Goal: Task Accomplishment & Management: Use online tool/utility

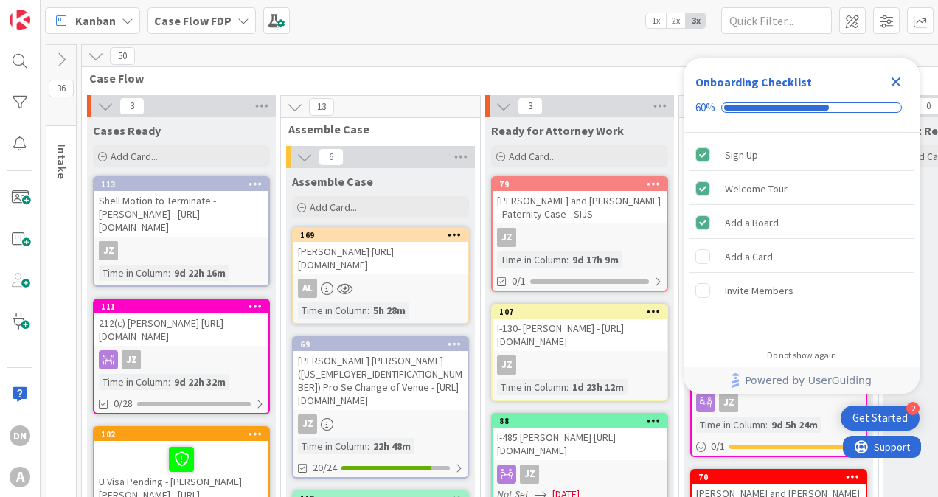
click at [897, 414] on div "Get Started" at bounding box center [880, 418] width 55 height 15
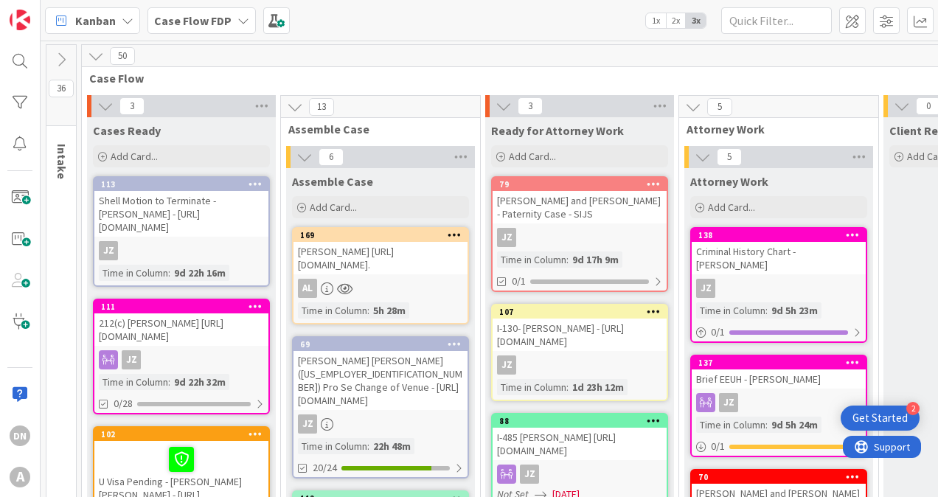
click at [897, 414] on div "Get Started" at bounding box center [880, 418] width 55 height 15
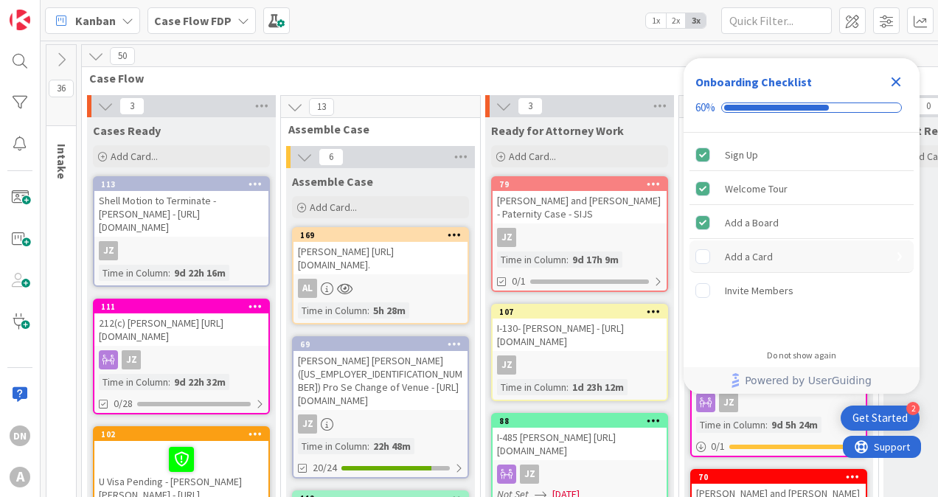
click at [772, 263] on div "Add a Card" at bounding box center [802, 256] width 224 height 32
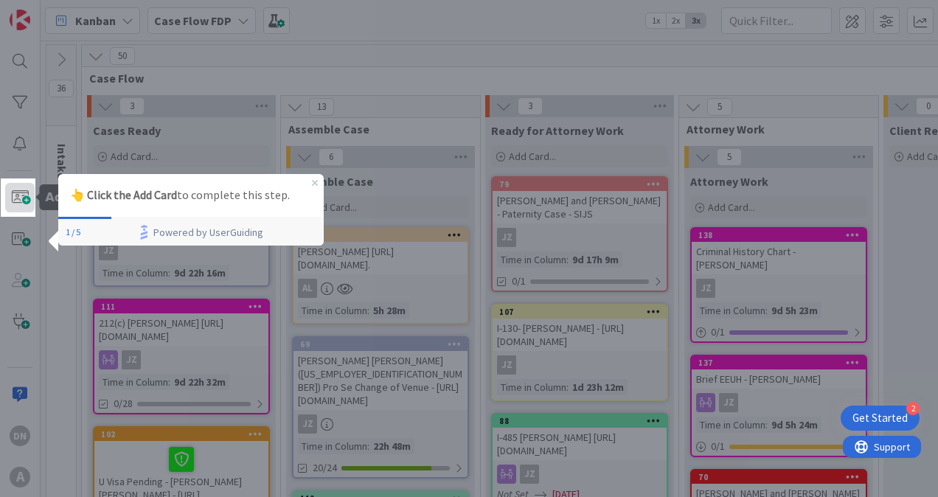
click at [12, 197] on span at bounding box center [20, 198] width 30 height 30
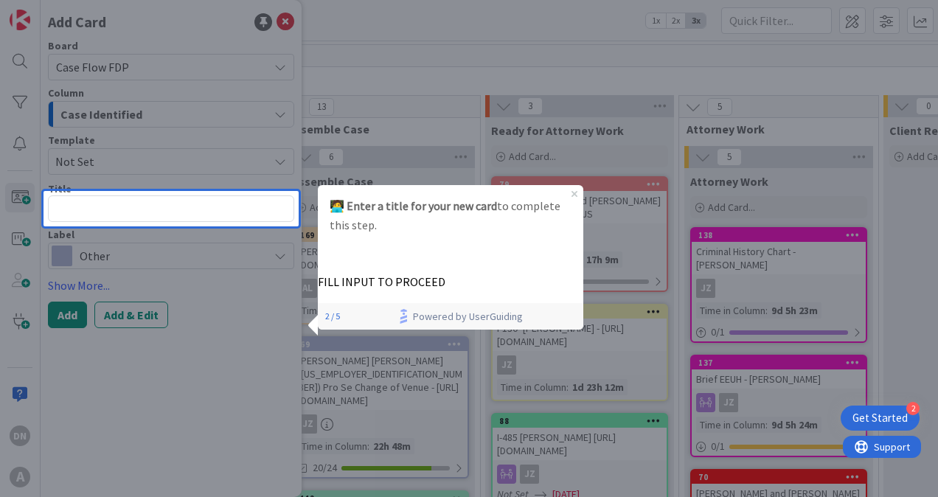
click at [182, 216] on textarea at bounding box center [171, 208] width 246 height 27
click at [170, 208] on textarea at bounding box center [171, 208] width 246 height 27
click at [176, 212] on textarea at bounding box center [171, 208] width 246 height 27
type textarea "x"
type textarea "O"
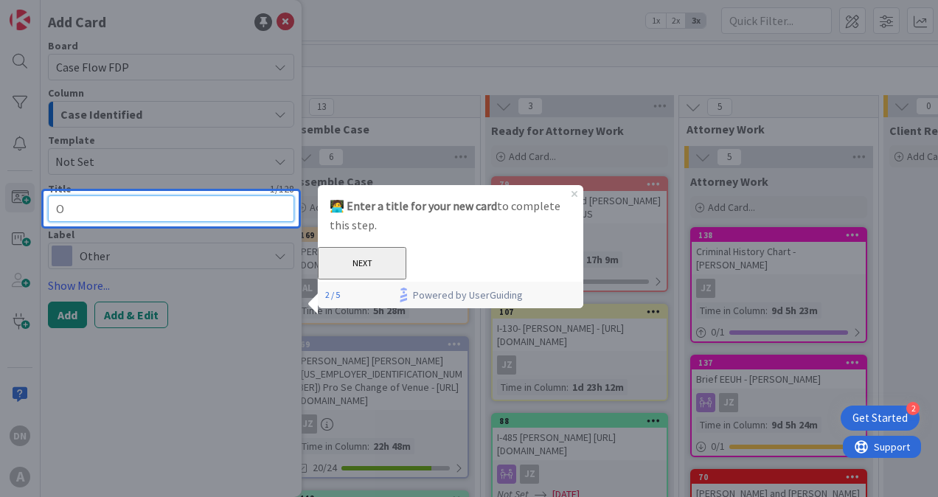
type textarea "x"
type textarea "Ov"
type textarea "x"
type textarea "Ovi"
type textarea "x"
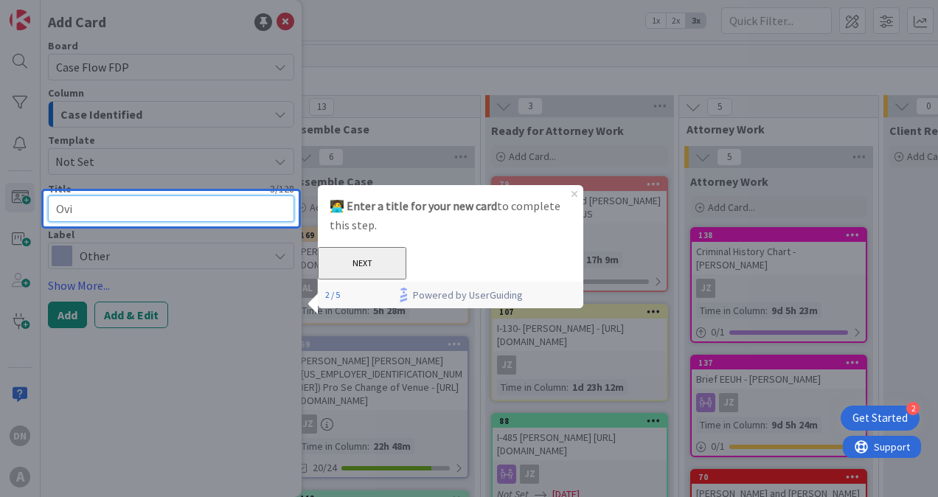
type textarea "Ovia"
type textarea "x"
type textarea "Ovia"
type textarea "x"
type textarea "Ovia R"
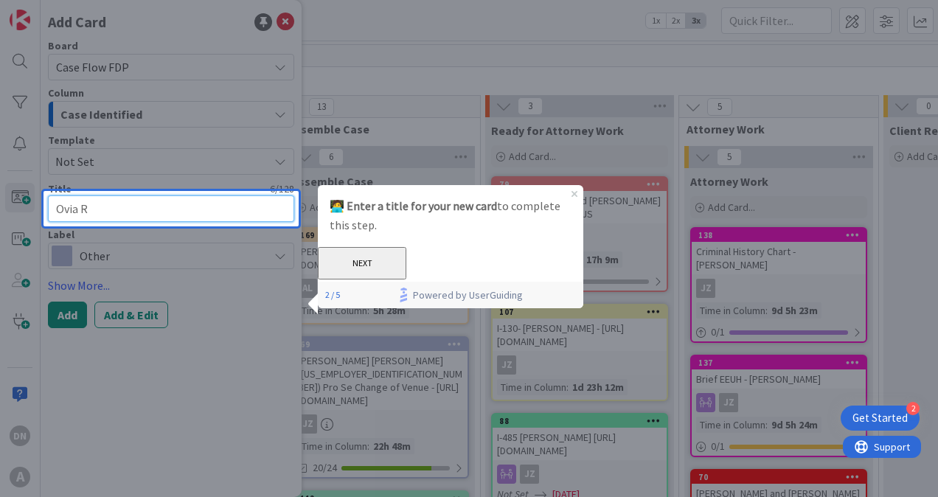
type textarea "x"
type textarea "Ovia Ro"
type textarea "x"
type textarea "Ovia Ros"
type textarea "x"
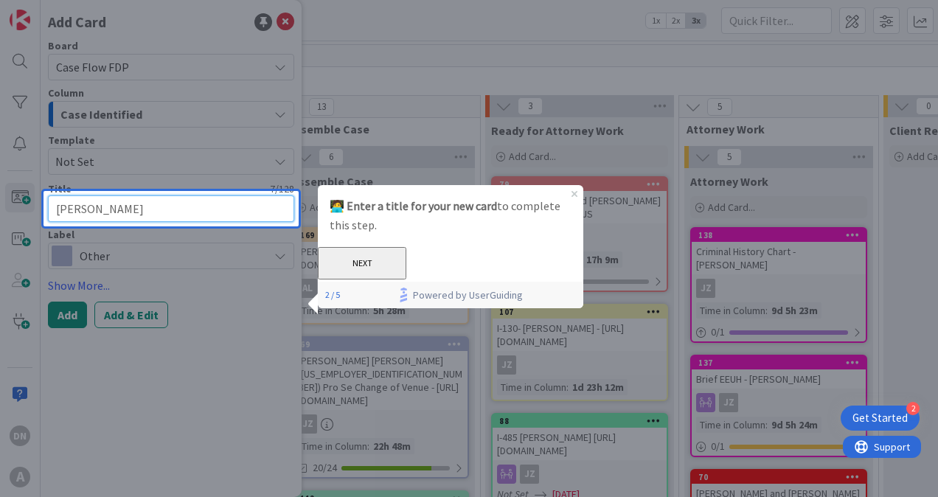
type textarea "Ovia Rosa"
type textarea "x"
type textarea "Ovia Rosa"
type textarea "x"
type textarea "Ovia Rosa e"
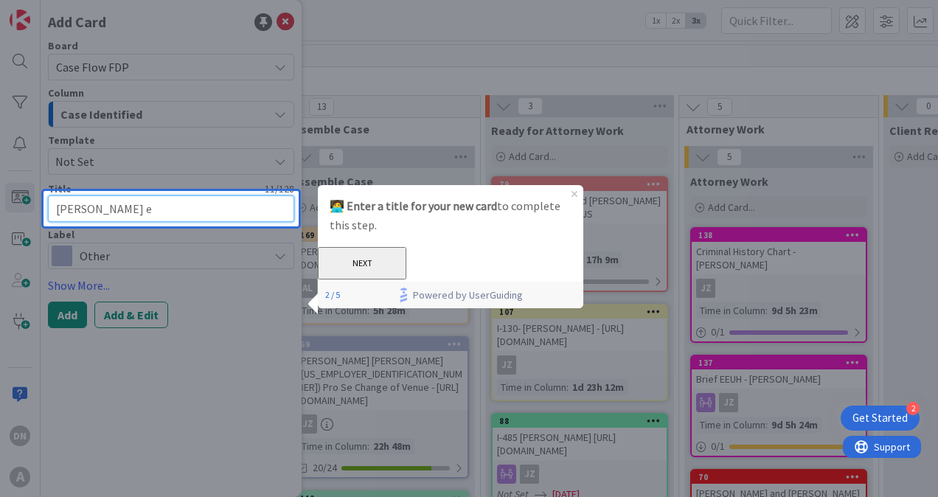
type textarea "x"
type textarea "Ovia Rosa"
type textarea "x"
type textarea "Ovia Rosa E"
type textarea "x"
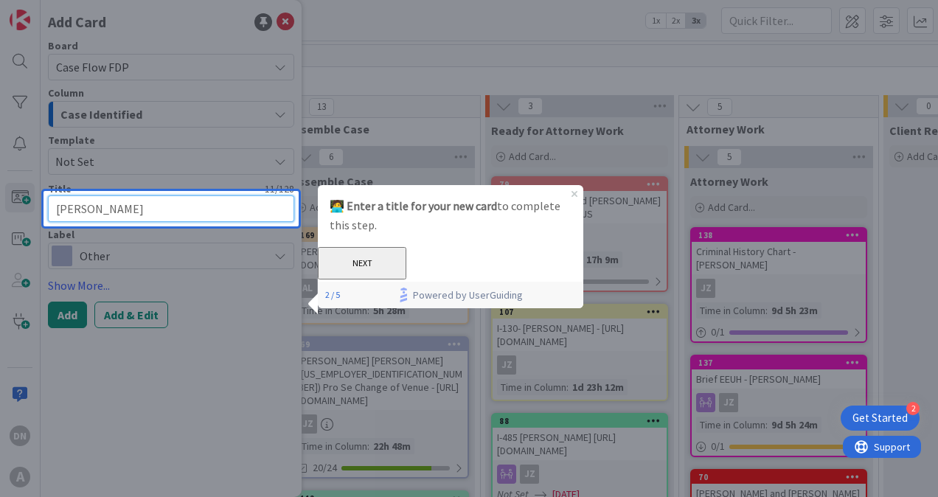
type textarea "Ovia Rosa Es"
type textarea "x"
type textarea "Ovia Rosa Esc"
type textarea "x"
type textarea "Ovia Rosa Esca"
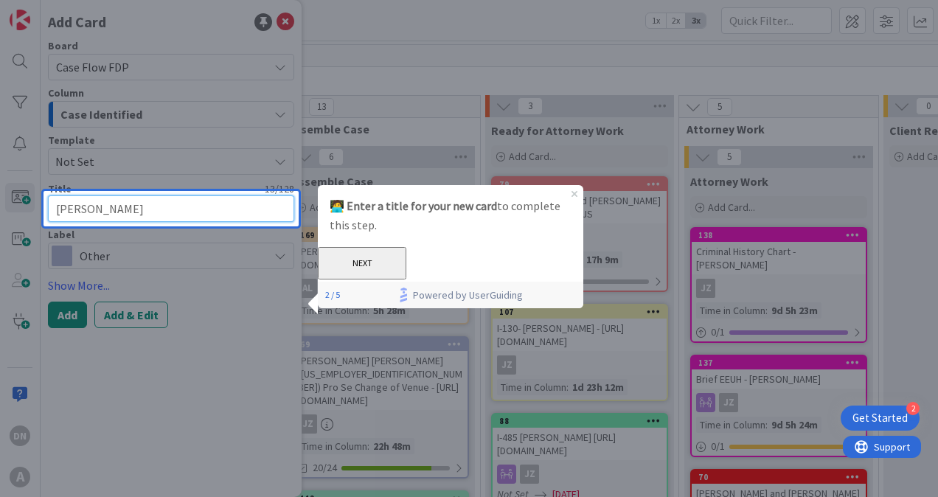
type textarea "x"
type textarea "Ovia Rosa Escan"
type textarea "x"
type textarea "Ovia Rosa Escand"
type textarea "x"
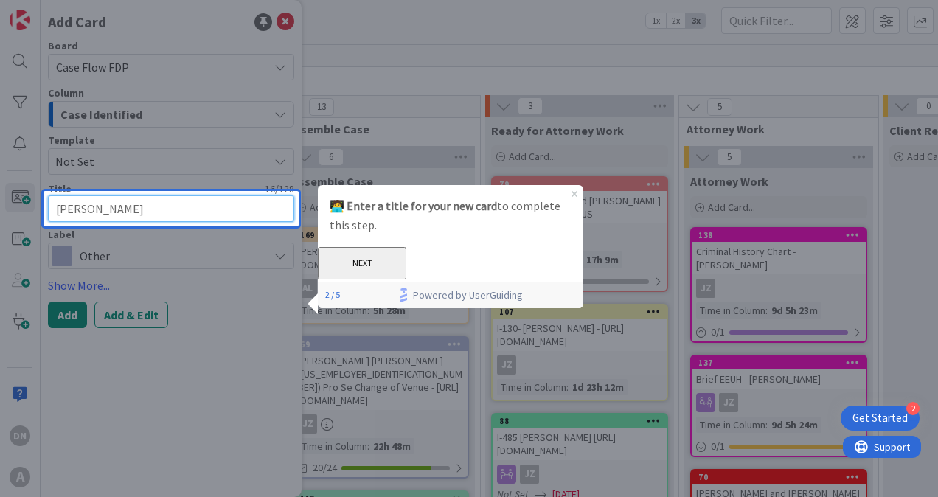
type textarea "Ovia Rosa Escande"
type textarea "x"
type textarea "Ovia Rosa Escandel"
type textarea "x"
type textarea "Ovia Rosa Escandell"
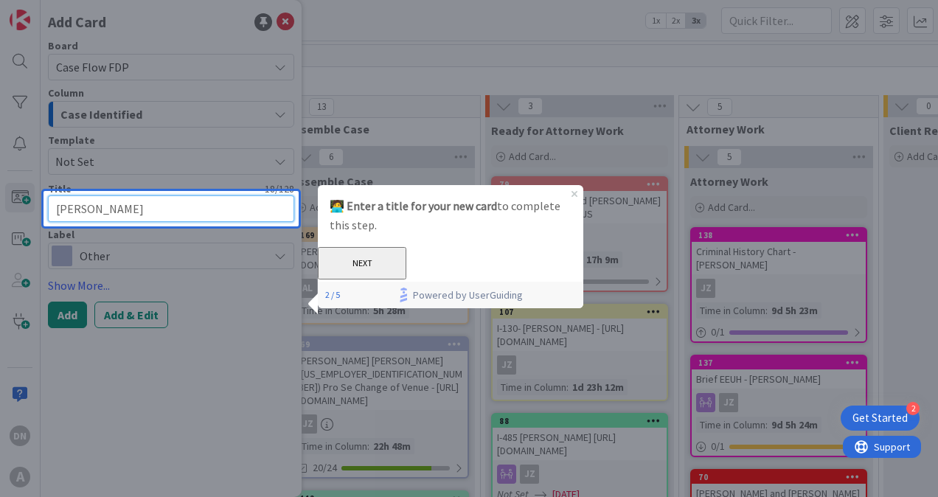
type textarea "x"
type textarea "Ovia Rosa Escandell"
type textarea "x"
type textarea "Ovia Rosa Escandell L"
type textarea "x"
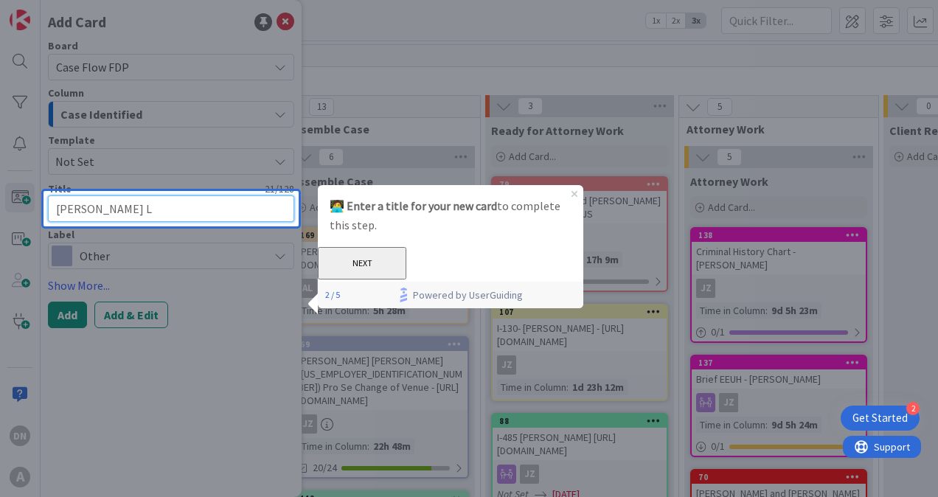
type textarea "Ovia Rosa Escandell La"
type textarea "x"
type textarea "Ovia Rosa Escandell Laz"
type textarea "x"
type textarea "Ovia Rosa Escandell Laza"
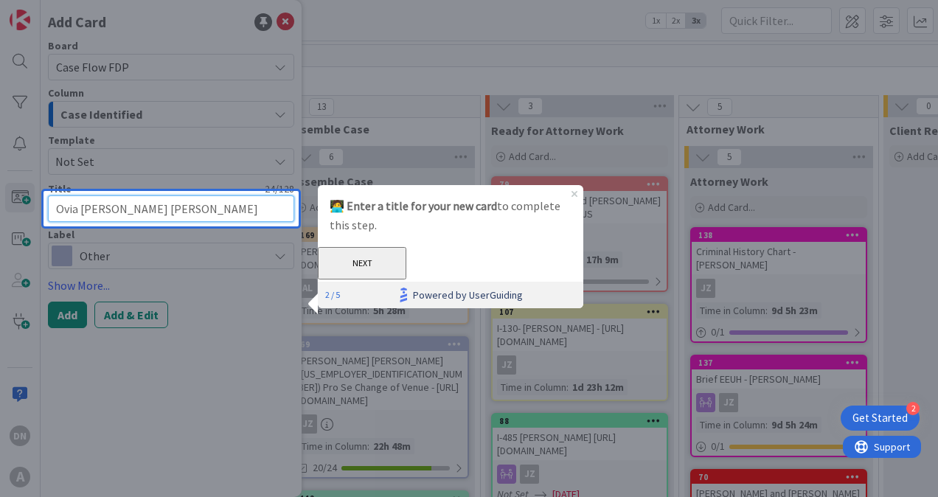
type textarea "x"
type textarea "Ovia Rosa Escandell Laza"
click at [218, 207] on textarea "Ovia Rosa Escandell Laza" at bounding box center [171, 208] width 246 height 27
paste textarea "https://fiac.legalserver.org/matter/dynamic_profile/view/704863"
type textarea "x"
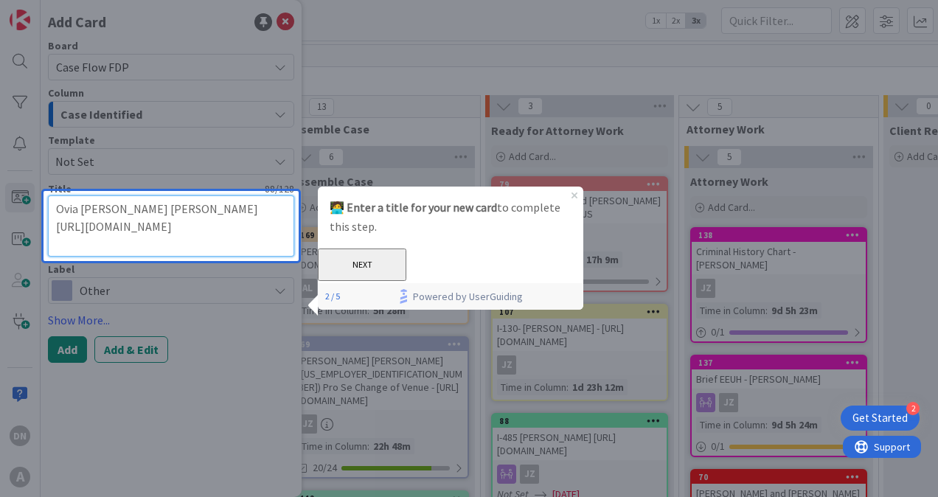
type textarea "Ovia Rosa Escandell Laza https://fiac.legalserver.org/matter/dynamic_profile/vi…"
click at [406, 276] on button "NEXT" at bounding box center [362, 265] width 89 height 32
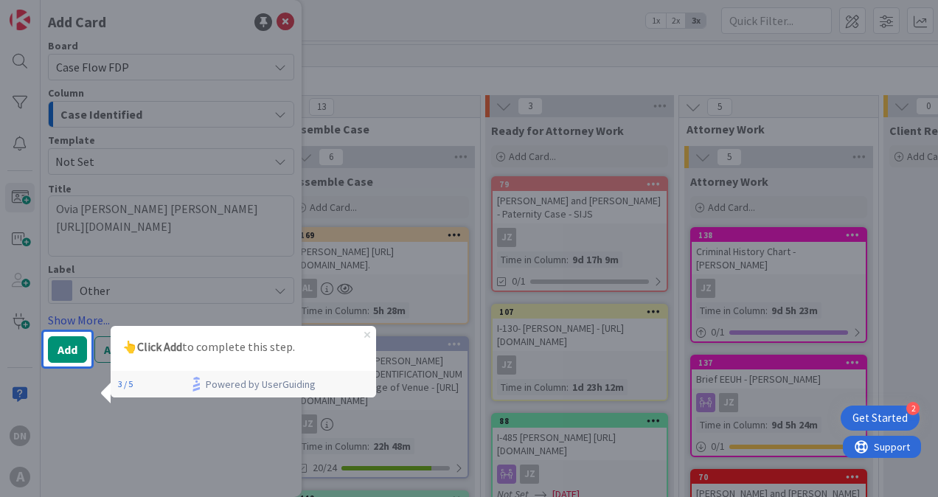
click at [364, 333] on icon "Close Preview" at bounding box center [367, 335] width 6 height 6
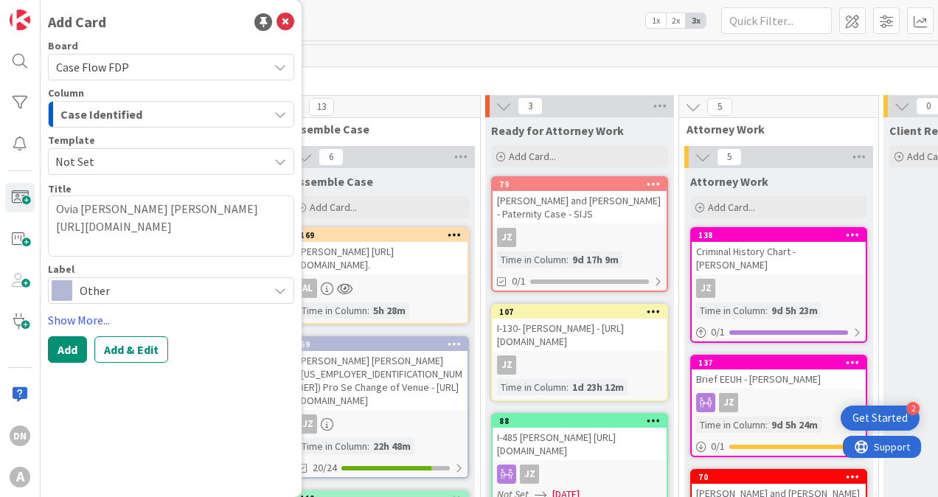
click at [119, 291] on span "Other" at bounding box center [170, 290] width 181 height 21
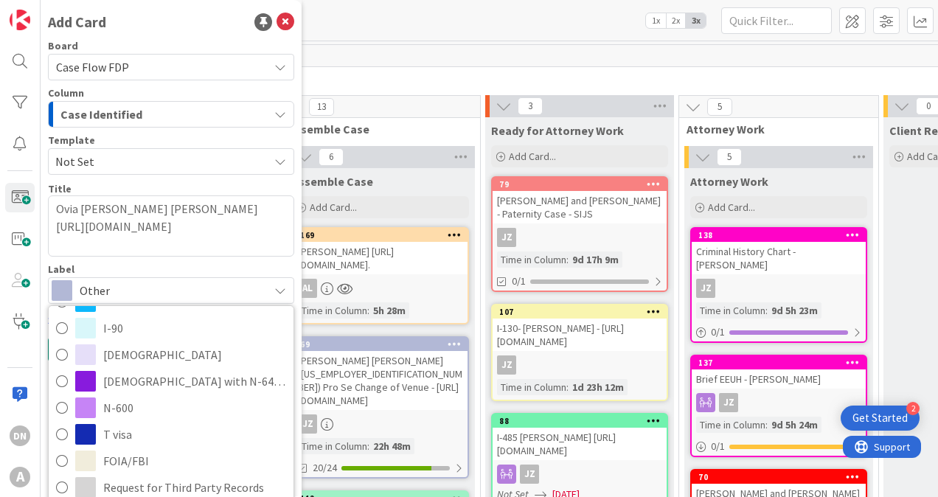
scroll to position [443, 0]
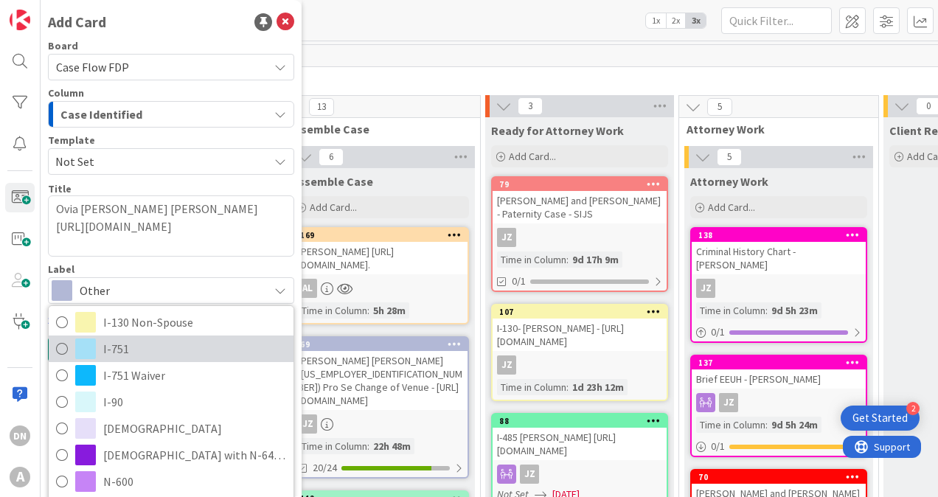
click at [136, 349] on span "I-751" at bounding box center [194, 349] width 183 height 22
type textarea "x"
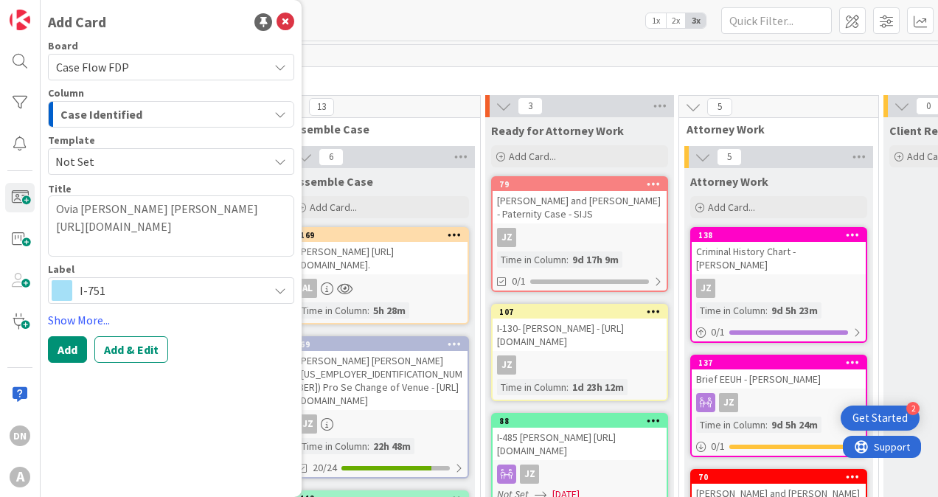
click at [898, 414] on div "Get Started" at bounding box center [880, 418] width 55 height 15
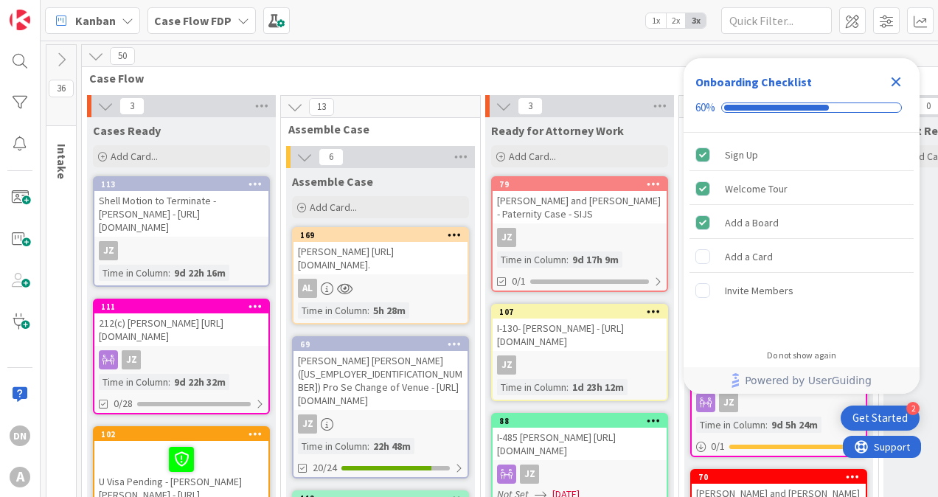
scroll to position [0, 0]
click at [897, 416] on div "Get Started" at bounding box center [880, 418] width 55 height 15
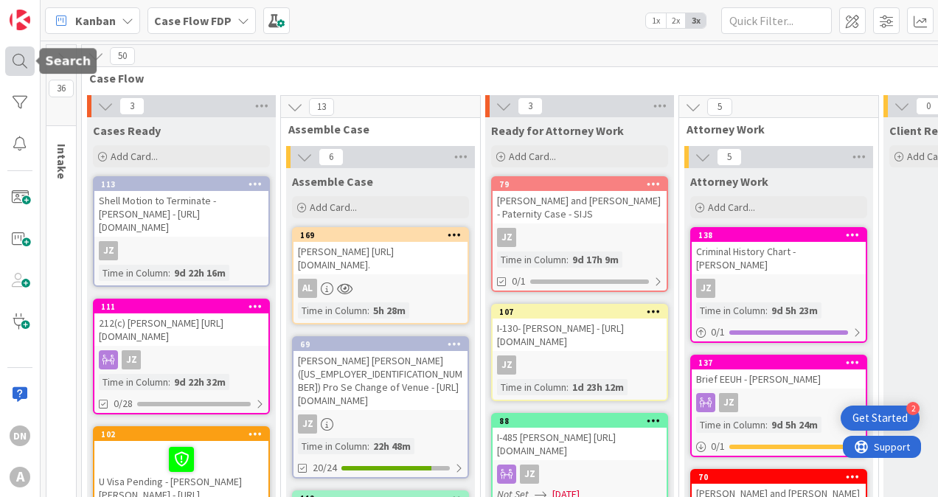
click at [25, 58] on div at bounding box center [20, 61] width 30 height 30
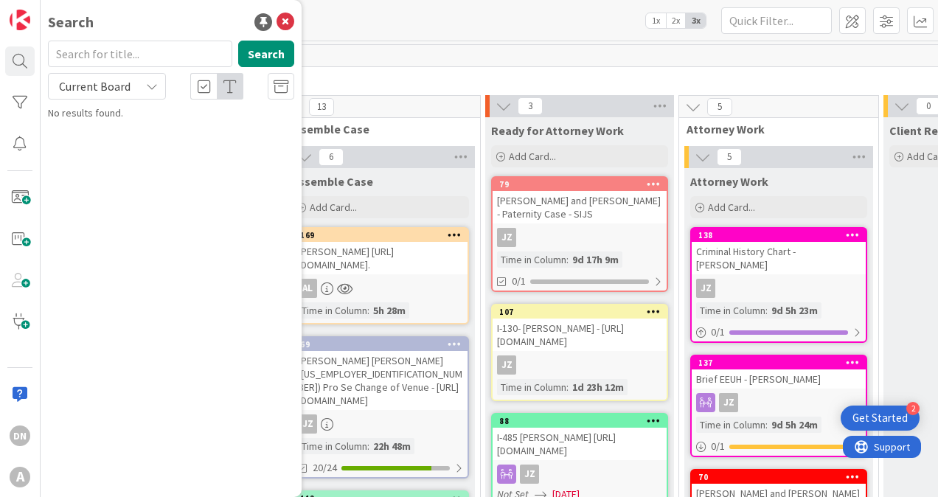
click at [167, 46] on input "text" at bounding box center [140, 54] width 184 height 27
type input "ovia"
click at [286, 18] on icon at bounding box center [286, 22] width 18 height 18
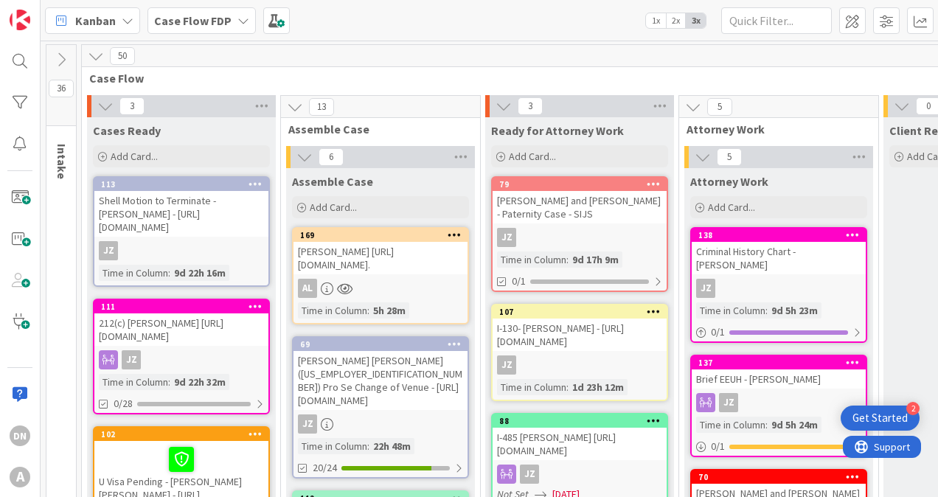
click at [895, 414] on div "Get Started" at bounding box center [880, 418] width 55 height 15
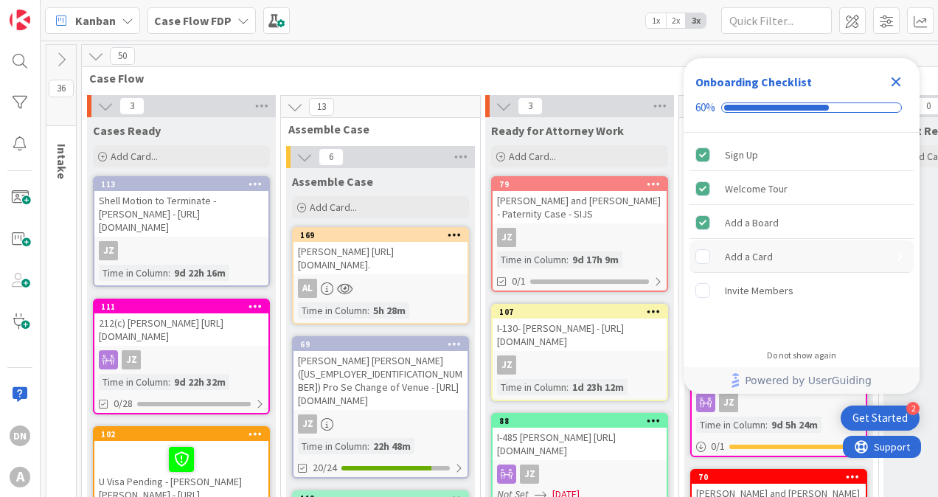
click at [773, 261] on div "Add a Card" at bounding box center [802, 256] width 224 height 32
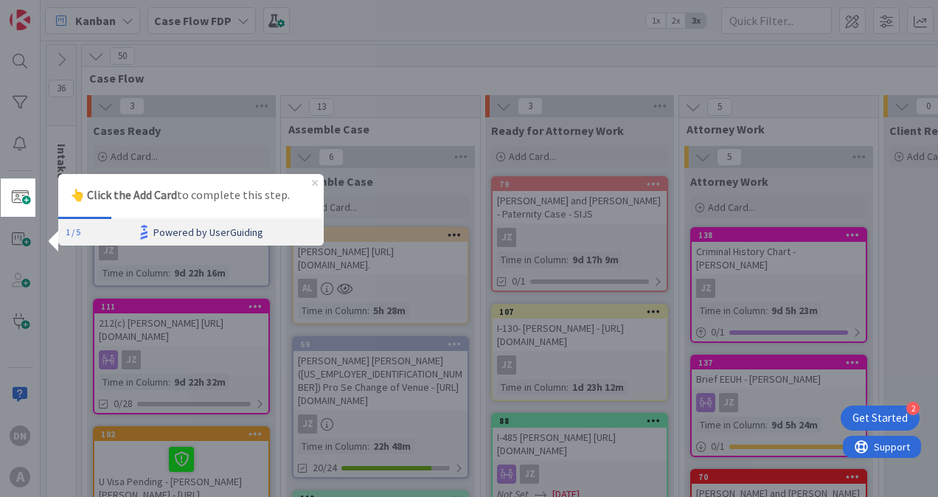
click at [79, 227] on div "1 / 5" at bounding box center [73, 232] width 15 height 12
click at [15, 196] on span at bounding box center [20, 198] width 30 height 30
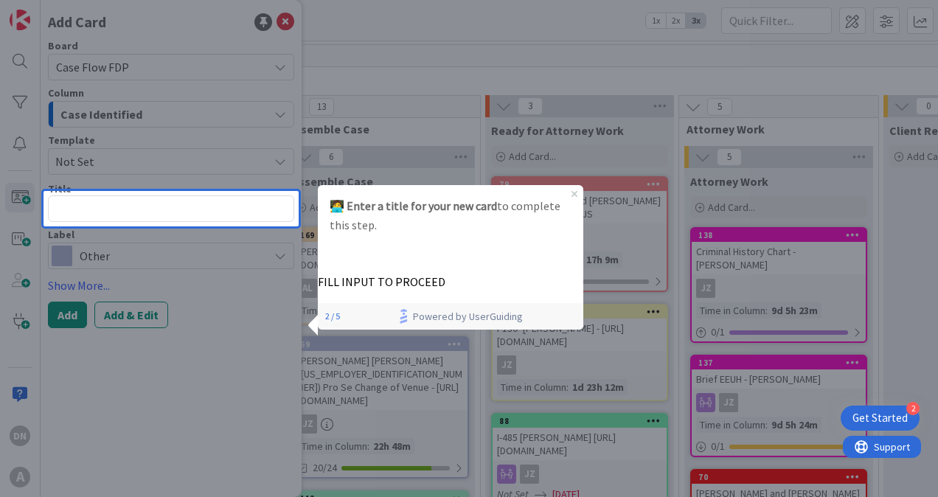
type textarea "x"
type textarea "O"
type textarea "x"
type textarea "Ov"
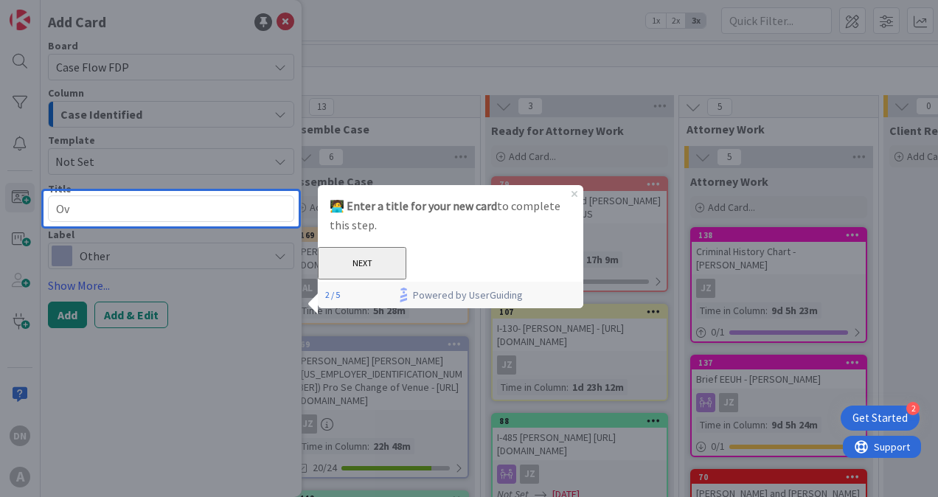
type textarea "x"
type textarea "Ovi"
type textarea "x"
type textarea "Ovia"
type textarea "x"
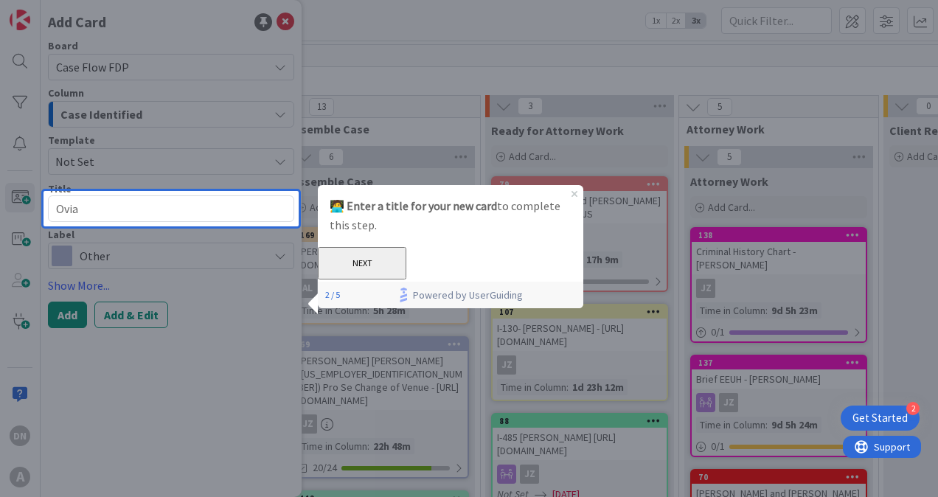
type textarea "Ovia"
type textarea "x"
type textarea "Ovia E"
type textarea "x"
type textarea "Ovia"
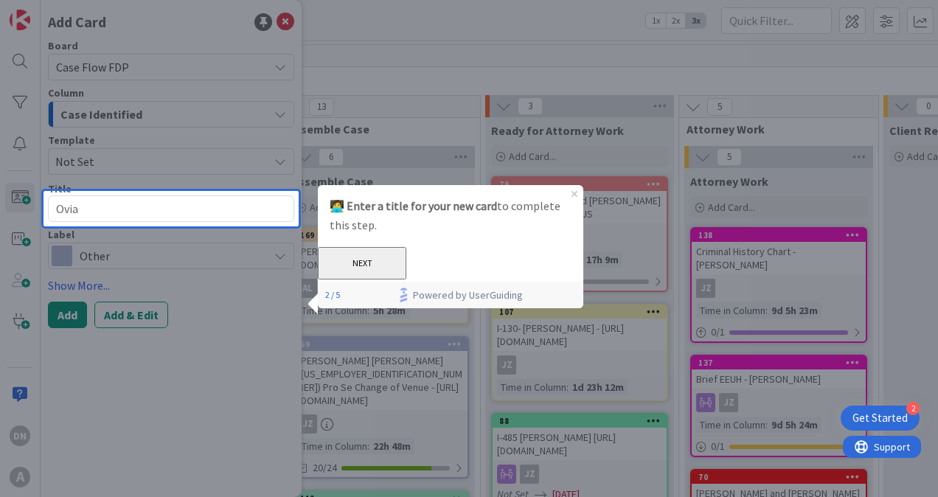
type textarea "x"
type textarea "Ovia R"
type textarea "x"
type textarea "Ovia Ro"
type textarea "x"
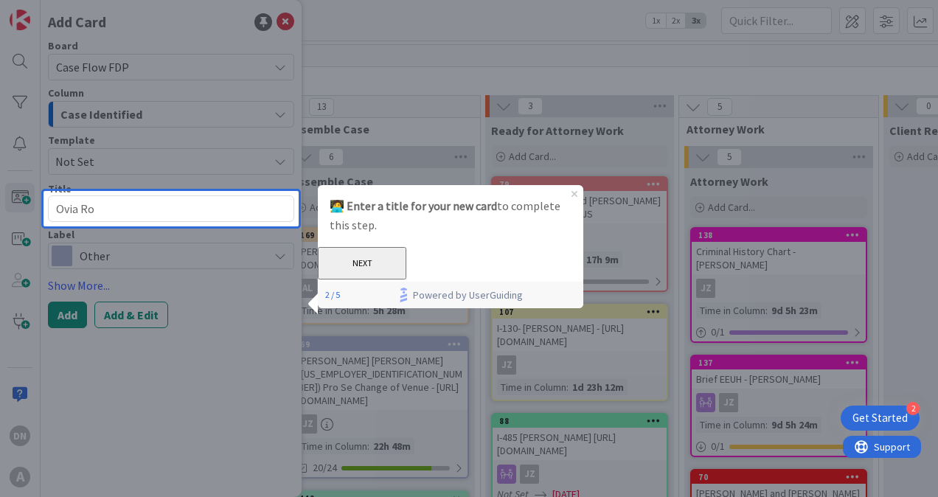
type textarea "Ovia Ros"
type textarea "x"
type textarea "Ovia Rosa"
type textarea "x"
type textarea "Ovia Rosa"
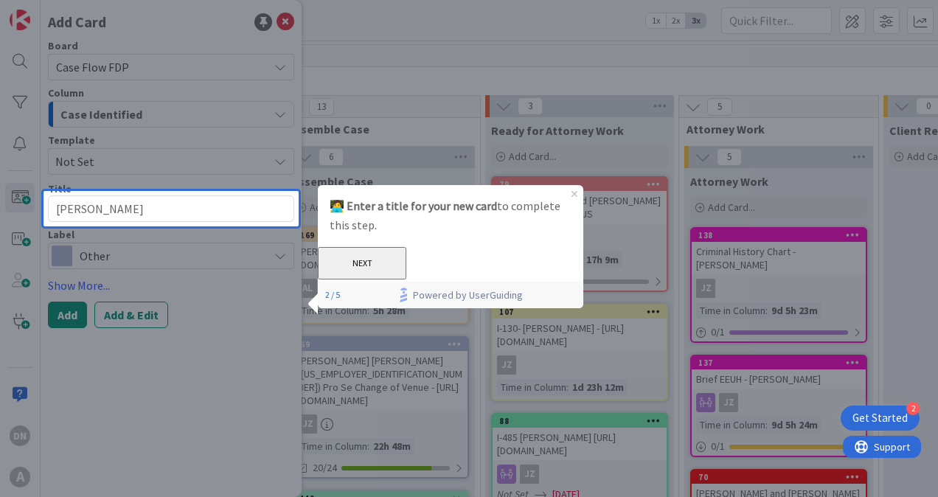
type textarea "x"
type textarea "Ovia Rosa E"
type textarea "x"
type textarea "Ovia Rosa Es"
type textarea "x"
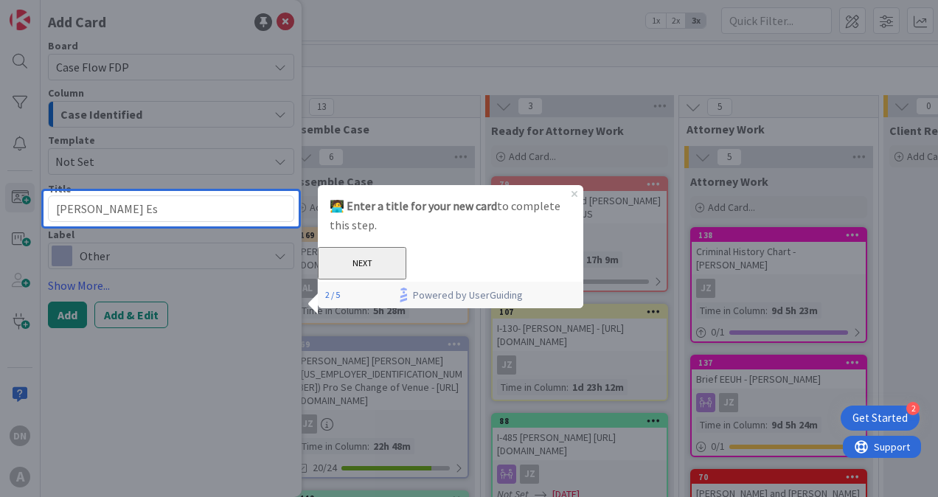
type textarea "Ovia Rosa Esc"
type textarea "x"
type textarea "Ovia Rosa Esca"
type textarea "x"
type textarea "Ovia Rosa Escan"
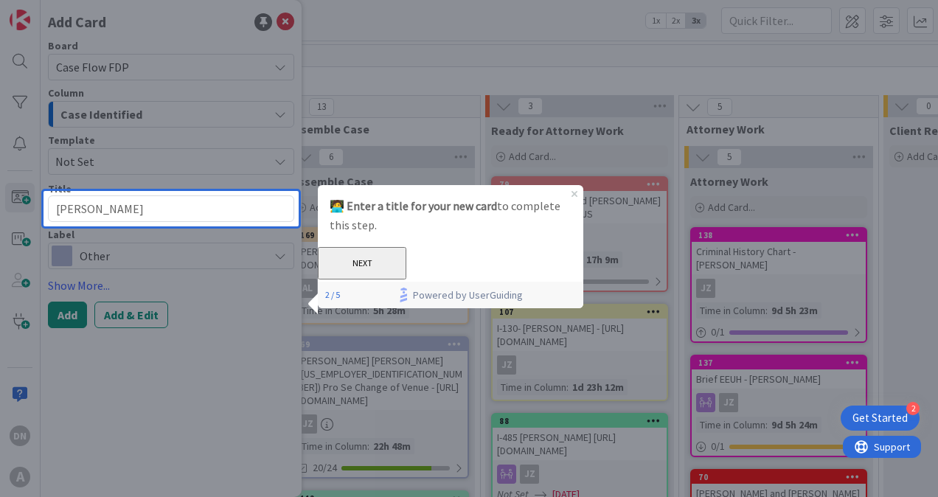
type textarea "x"
type textarea "Ovia Rosa Escandl"
type textarea "x"
type textarea "Ovia Rosa Escandle"
type textarea "x"
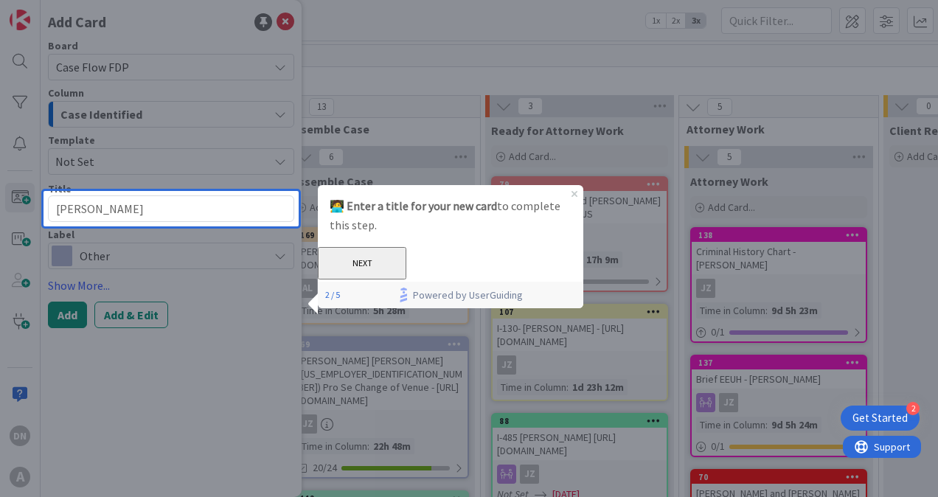
type textarea "Ovia Rosa Escandlel"
type textarea "x"
type textarea "Ovia Rosa Escandlel"
type textarea "x"
type textarea "Ovia Rosa Escandlel"
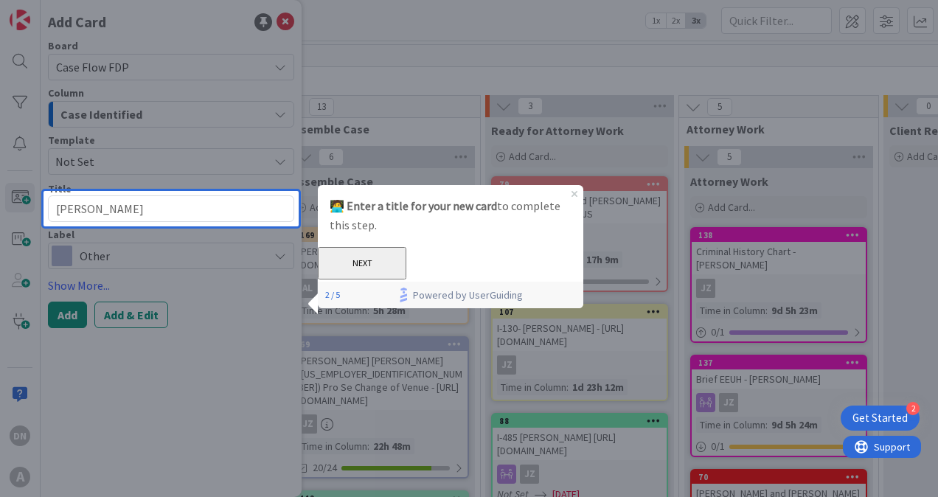
type textarea "x"
type textarea "Ovia Rosa Escandle"
type textarea "x"
type textarea "Ovia Rosa Escandl"
type textarea "x"
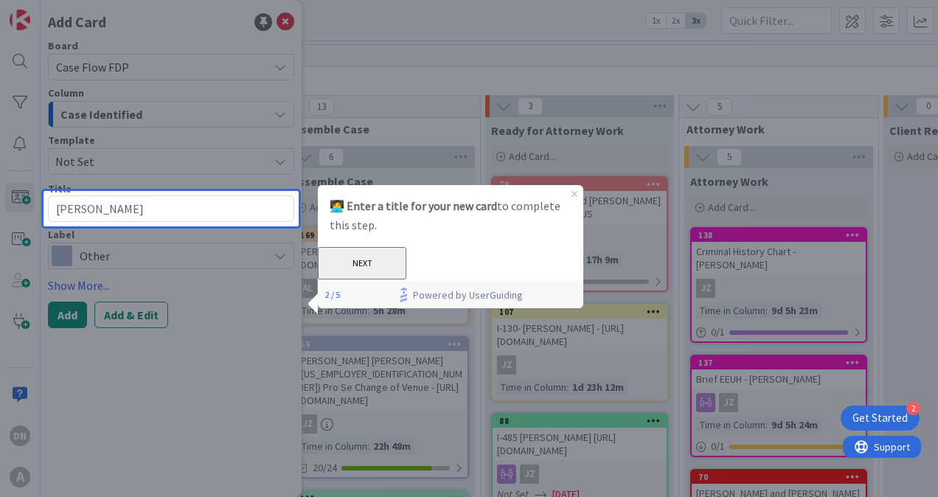
type textarea "Ovia Rosa Escand"
type textarea "x"
type textarea "Ovia Rosa Escande"
type textarea "x"
type textarea "Ovia Rosa Escandel"
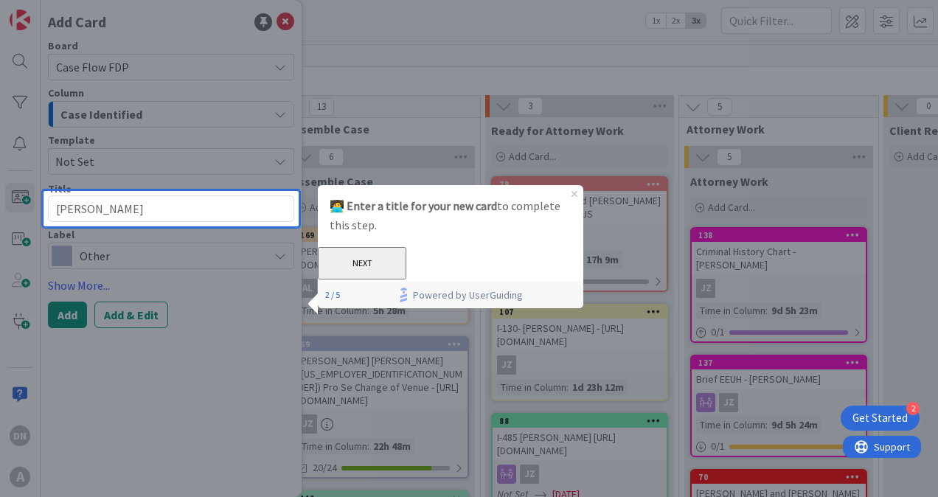
type textarea "x"
type textarea "Ovia Rosa Escandell"
type textarea "x"
type textarea "Ovia Rosa Escandell"
type textarea "x"
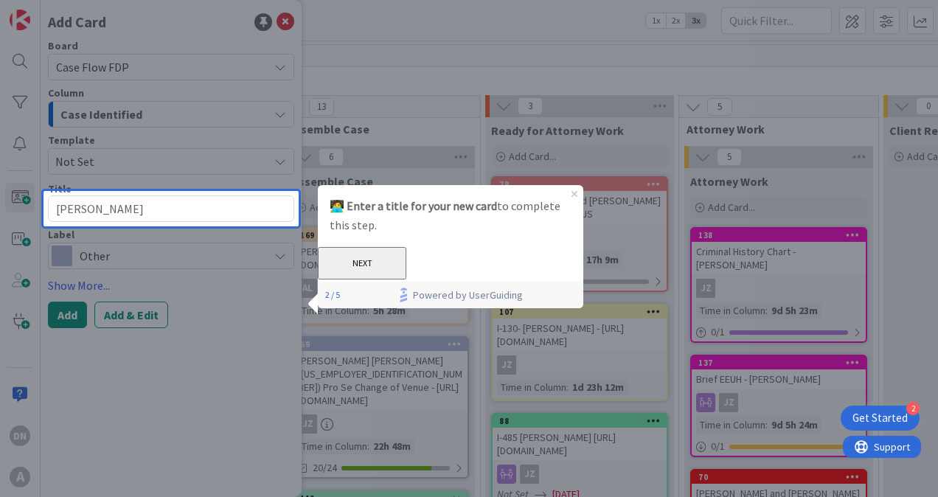
type textarea "Ovia Rosa Escandell L"
type textarea "x"
type textarea "Ovia Rosa Escandell La"
type textarea "x"
type textarea "Ovia Rosa Escandell Laz"
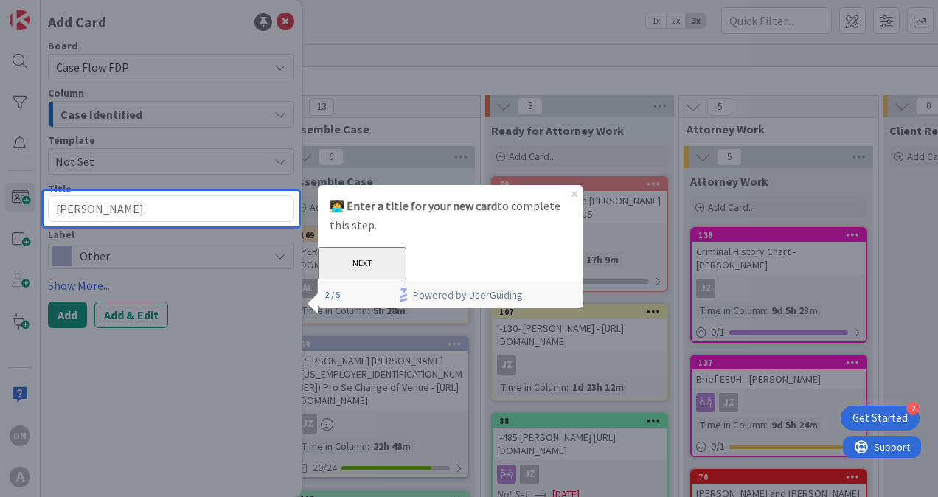
type textarea "x"
type textarea "Ovia Rosa Escandell Laza"
type textarea "x"
type textarea "Ovia Rosa Escandell Laza"
type textarea "x"
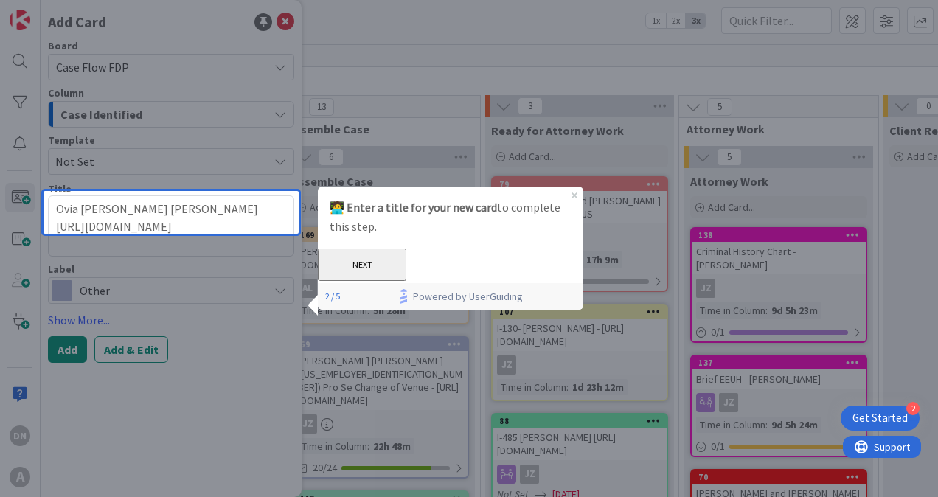
type textarea "Ovia Rosa Escandell Laza https://fiac.legalserver.org/matter/dynamic_profile/vi…"
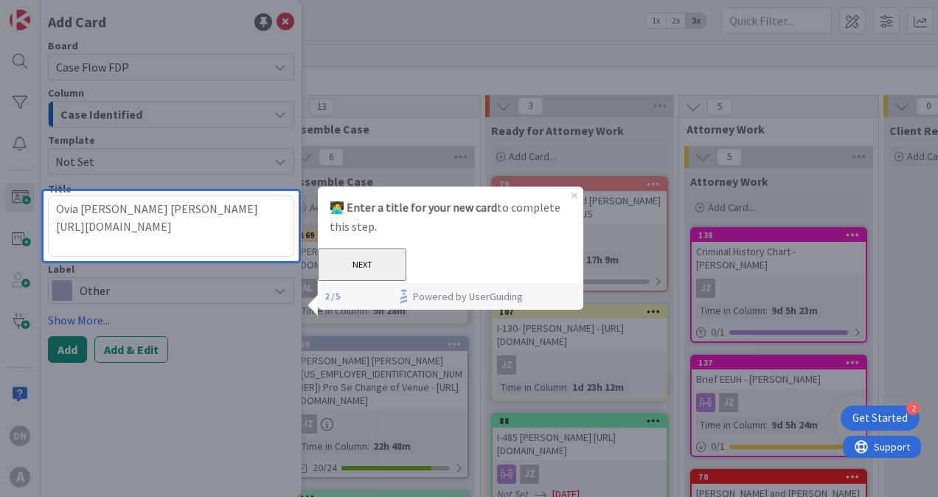
drag, startPoint x: 543, startPoint y: 271, endPoint x: 524, endPoint y: 471, distance: 200.1
click at [406, 271] on button "NEXT" at bounding box center [362, 265] width 89 height 32
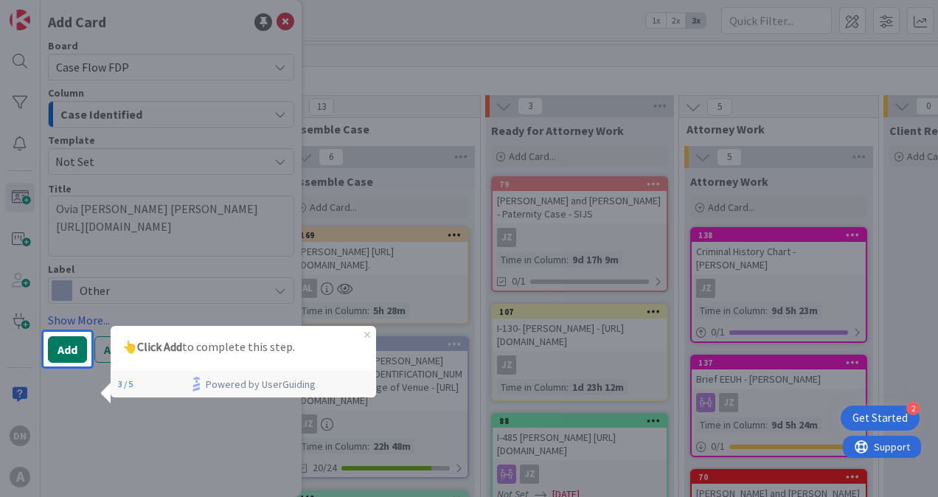
click at [68, 348] on button "Add" at bounding box center [67, 349] width 39 height 27
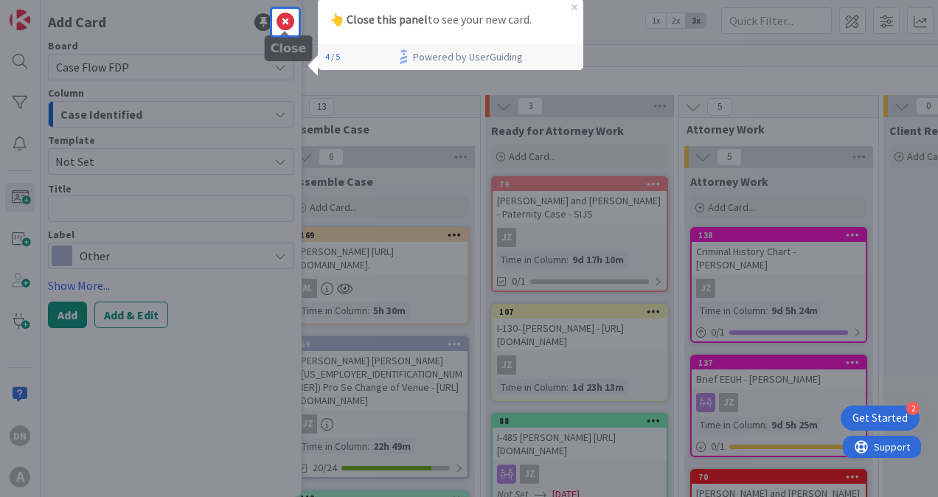
click at [283, 18] on icon at bounding box center [286, 22] width 18 height 18
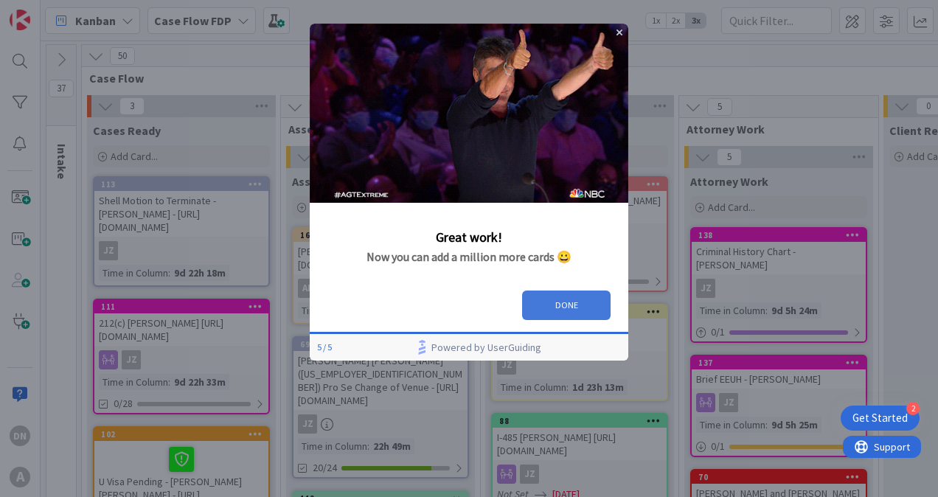
drag, startPoint x: 558, startPoint y: 302, endPoint x: 873, endPoint y: 320, distance: 316.2
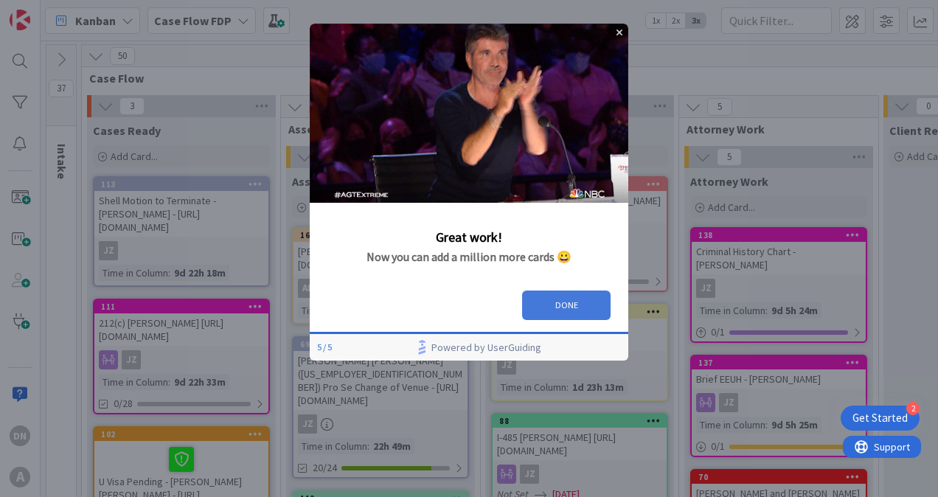
click at [558, 302] on button "DONE" at bounding box center [566, 306] width 89 height 30
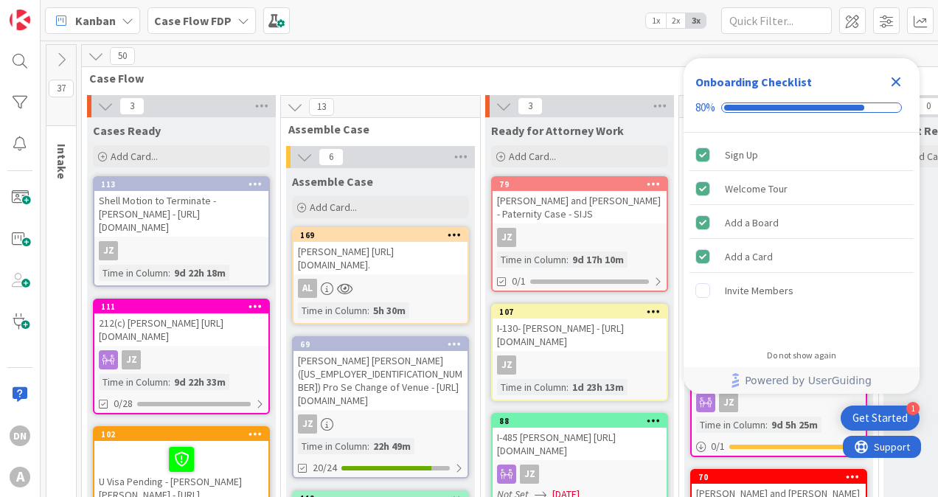
click at [880, 411] on div "Get Started" at bounding box center [880, 418] width 55 height 15
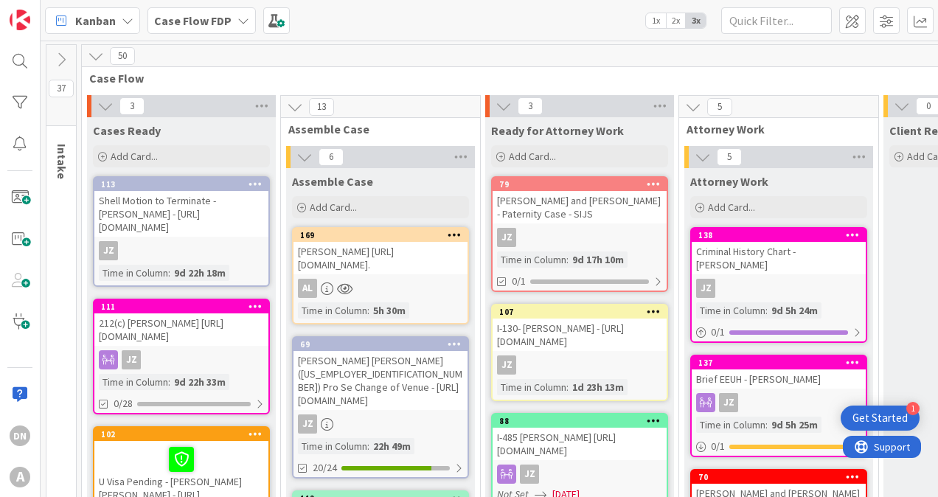
click at [880, 414] on div "Get Started" at bounding box center [880, 418] width 55 height 15
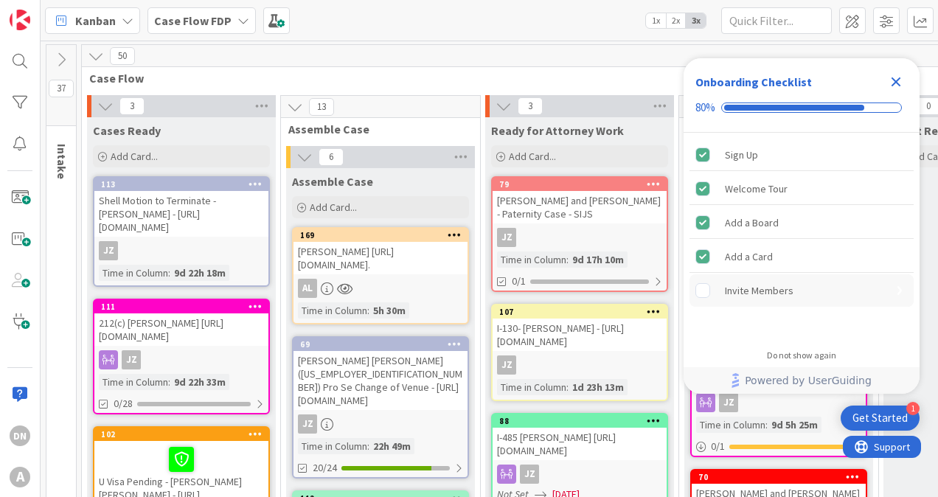
click at [793, 300] on div "Invite Members" at bounding box center [802, 290] width 224 height 32
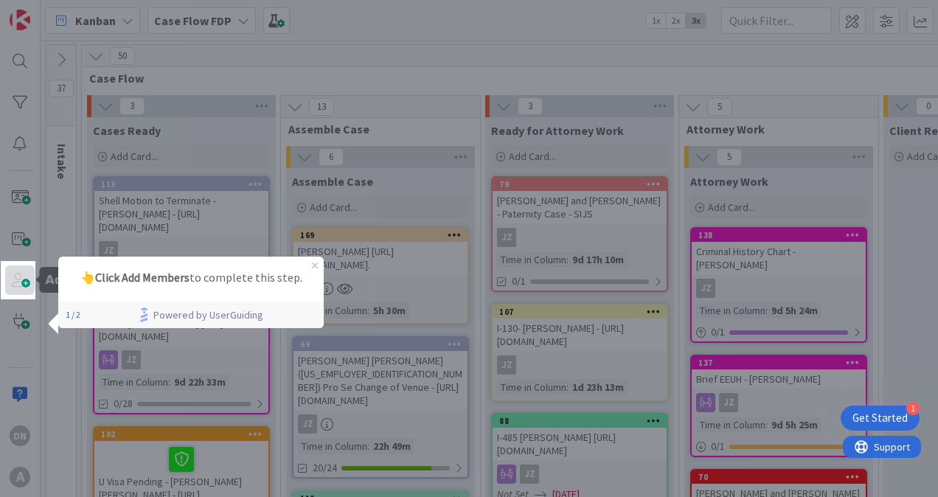
click at [27, 278] on span at bounding box center [20, 281] width 30 height 30
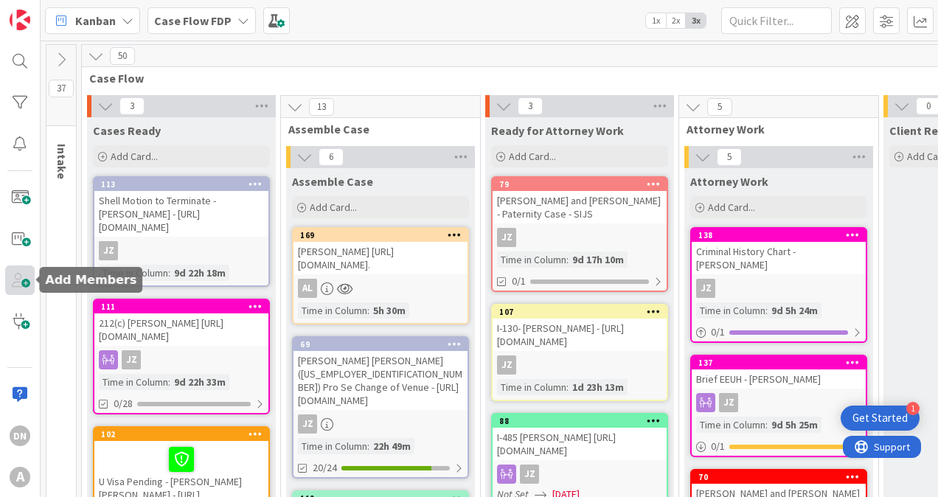
click at [24, 275] on span at bounding box center [20, 281] width 30 height 30
click at [903, 418] on div "Get Started" at bounding box center [880, 418] width 55 height 15
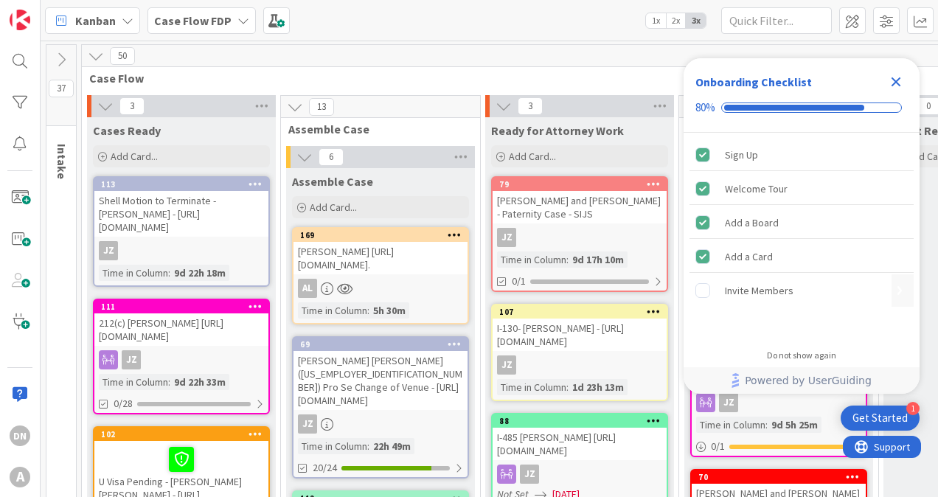
drag, startPoint x: 705, startPoint y: 294, endPoint x: 692, endPoint y: 295, distance: 13.4
click at [704, 294] on rect "Invite Members is incomplete." at bounding box center [703, 291] width 14 height 14
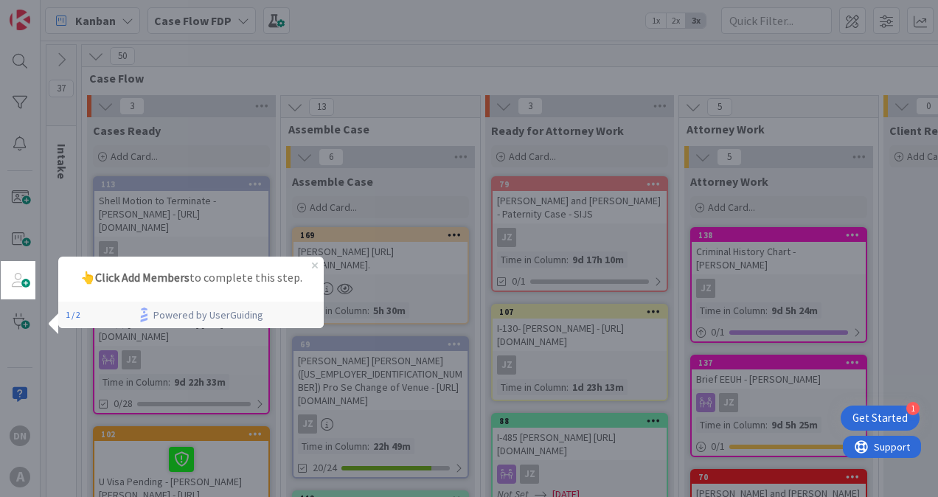
click at [895, 417] on div "Get Started" at bounding box center [880, 418] width 55 height 15
click at [18, 282] on span at bounding box center [20, 281] width 30 height 30
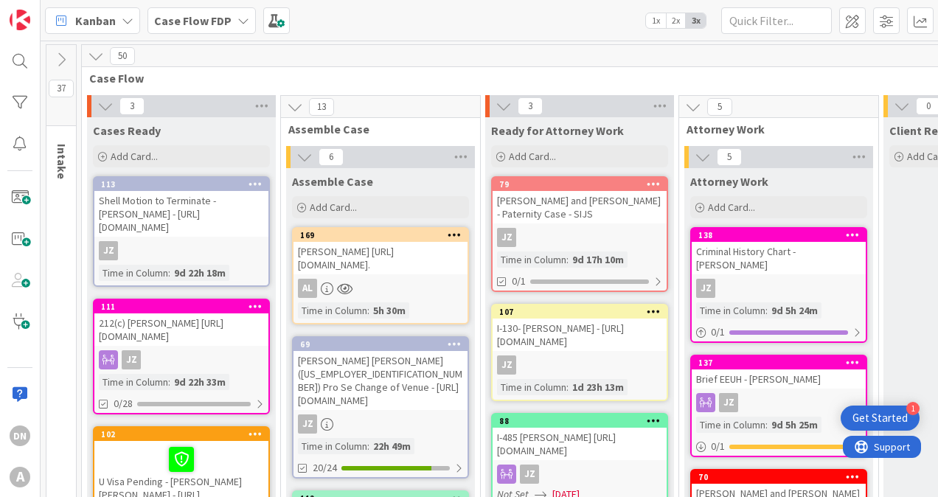
click at [898, 421] on div "Get Started" at bounding box center [880, 418] width 55 height 15
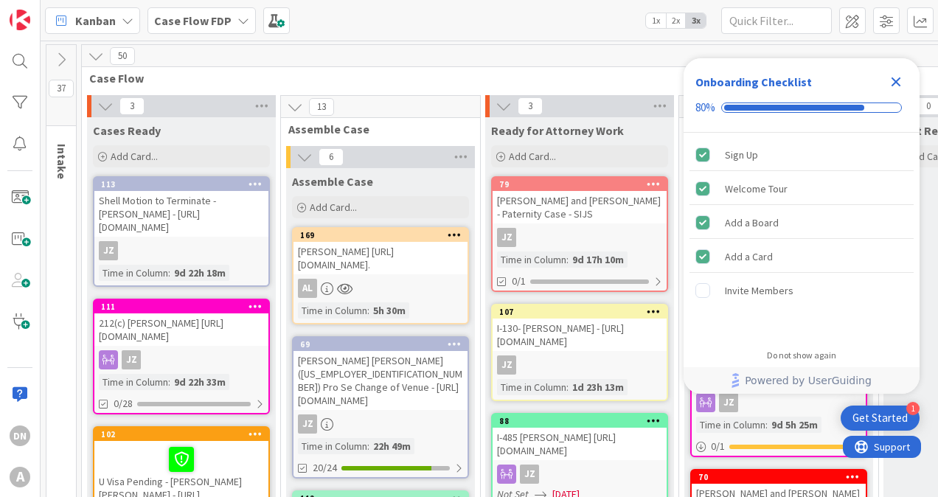
click at [895, 78] on icon "Close Checklist" at bounding box center [896, 82] width 18 height 18
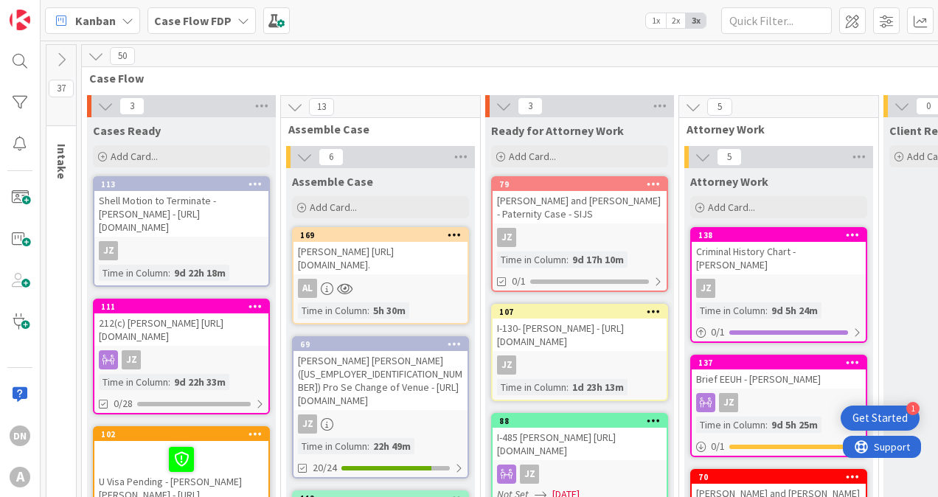
click at [876, 419] on div "Get Started" at bounding box center [880, 418] width 55 height 15
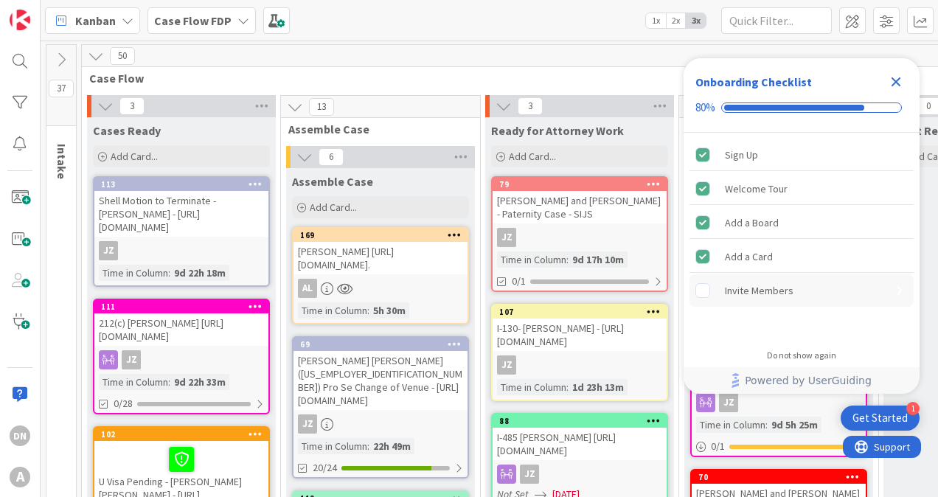
click at [702, 292] on rect "Invite Members is incomplete." at bounding box center [703, 291] width 14 height 14
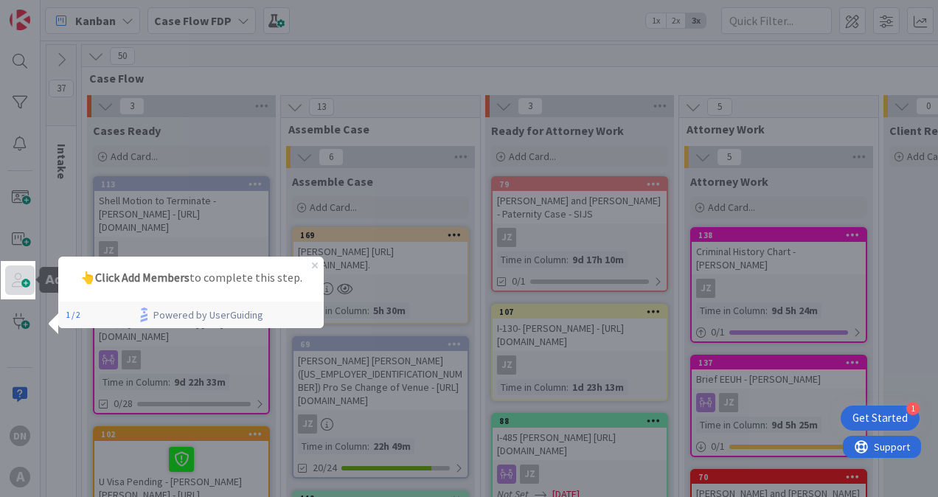
click at [14, 290] on span at bounding box center [20, 281] width 30 height 30
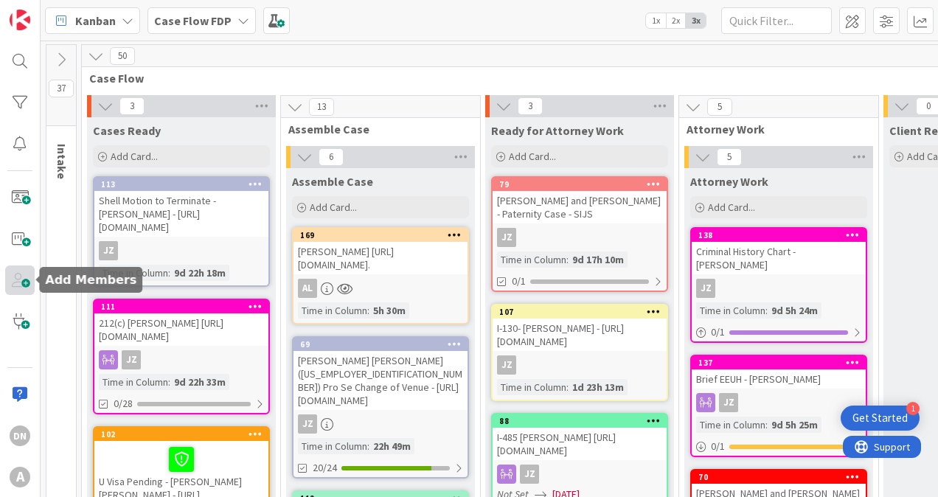
click at [17, 288] on span at bounding box center [20, 281] width 30 height 30
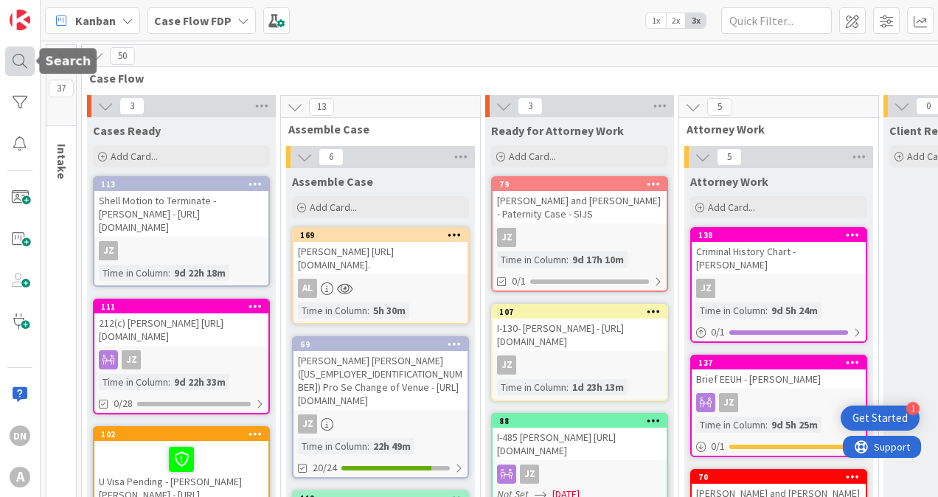
click at [25, 58] on div at bounding box center [20, 61] width 30 height 30
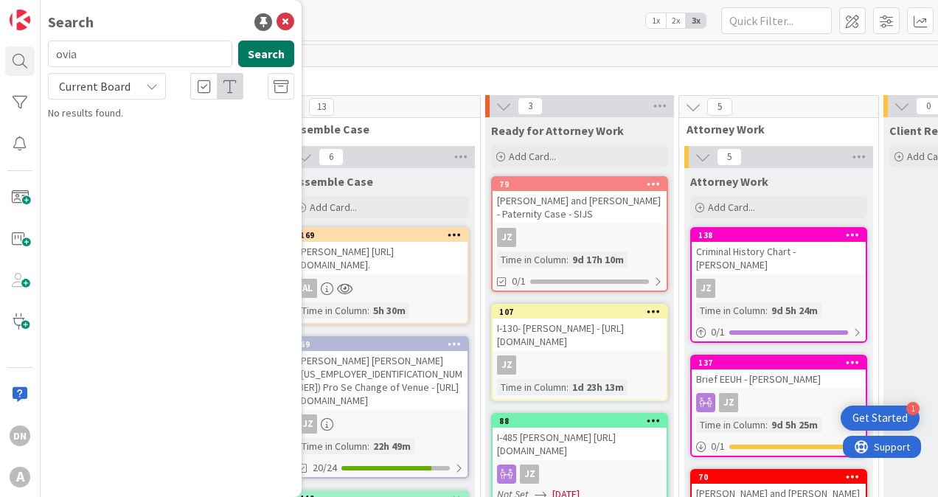
click at [253, 55] on button "Search" at bounding box center [266, 54] width 56 height 27
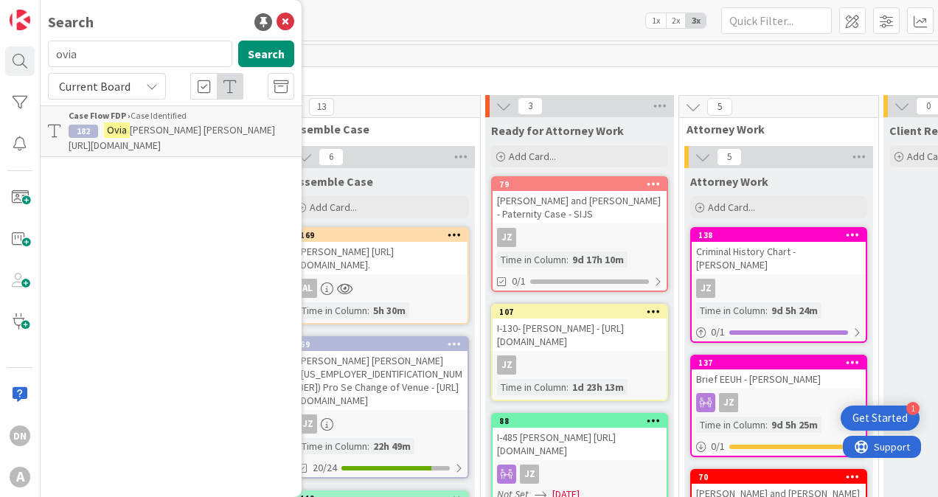
click at [215, 130] on span "Rosa Escandell Laza https://fiac.legalserver.org/matter/dynamic_profile/view/70…" at bounding box center [172, 137] width 207 height 29
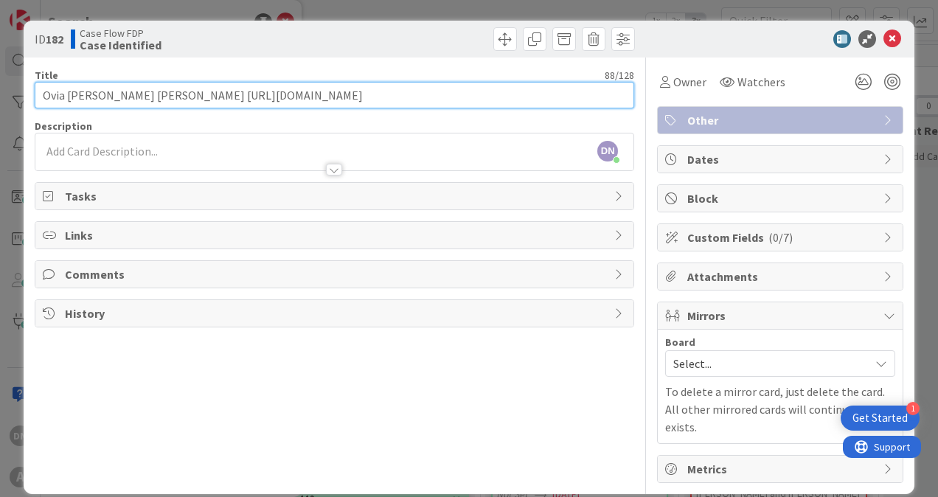
click at [81, 97] on input "Ovia Rosa Escandell Laza https://fiac.legalserver.org/matter/dynamic_profile/vi…" at bounding box center [335, 95] width 600 height 27
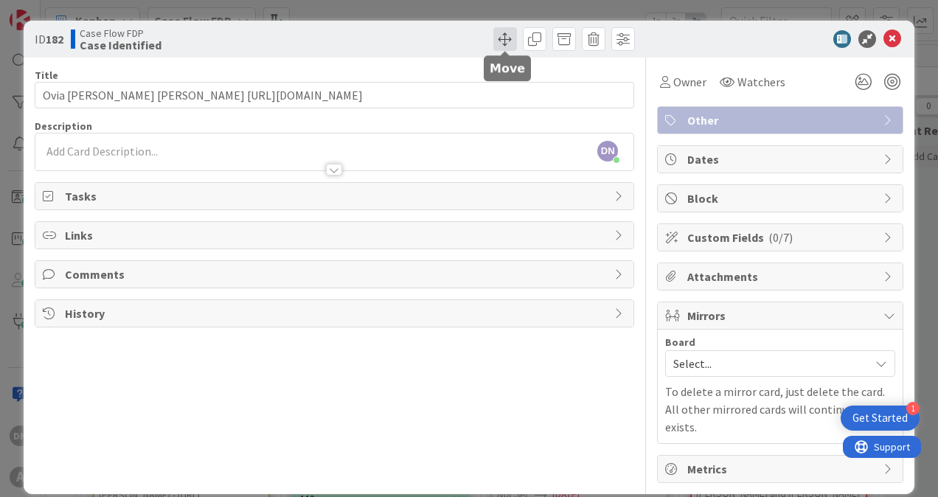
click at [505, 38] on span at bounding box center [505, 39] width 24 height 24
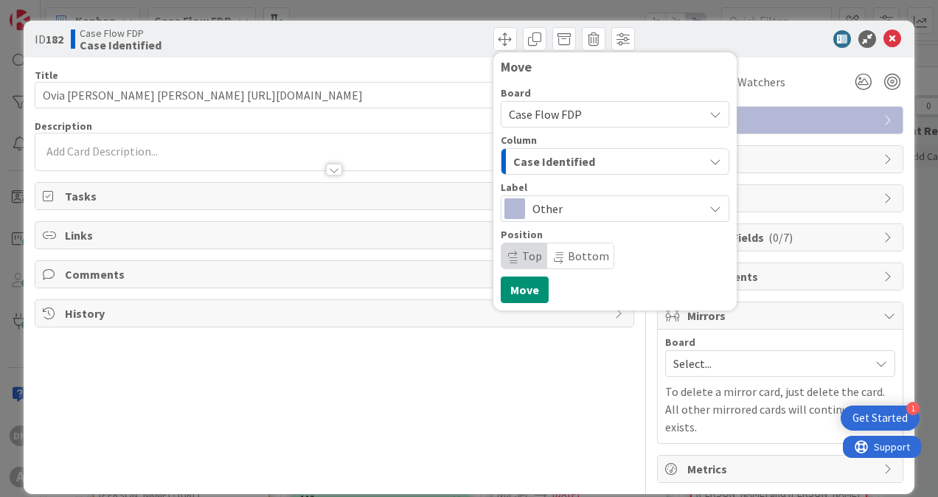
click at [589, 162] on span "Case Identified" at bounding box center [554, 161] width 82 height 19
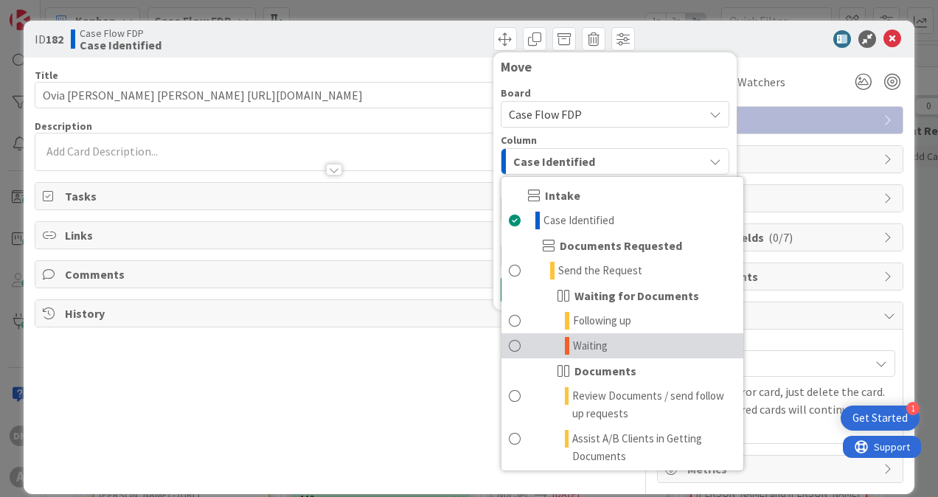
click at [606, 348] on span "Waiting" at bounding box center [590, 346] width 35 height 18
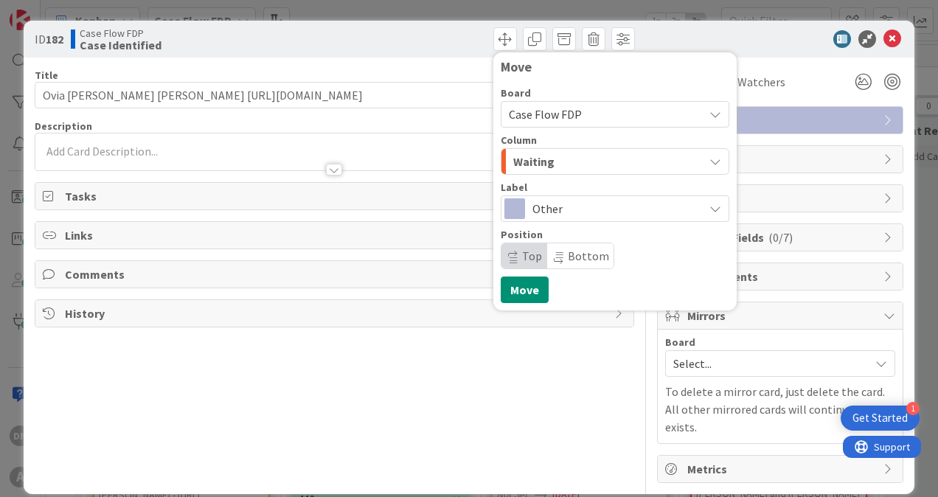
click at [555, 207] on span "Other" at bounding box center [615, 208] width 164 height 21
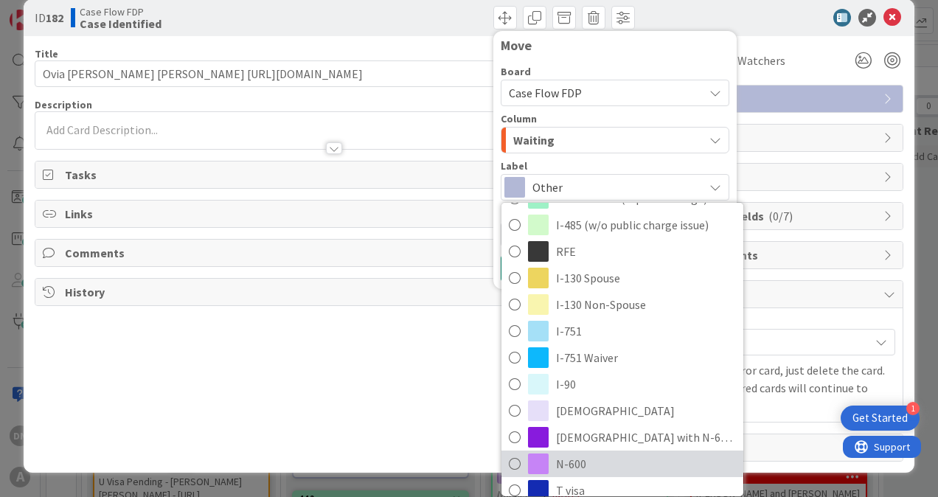
scroll to position [454, 0]
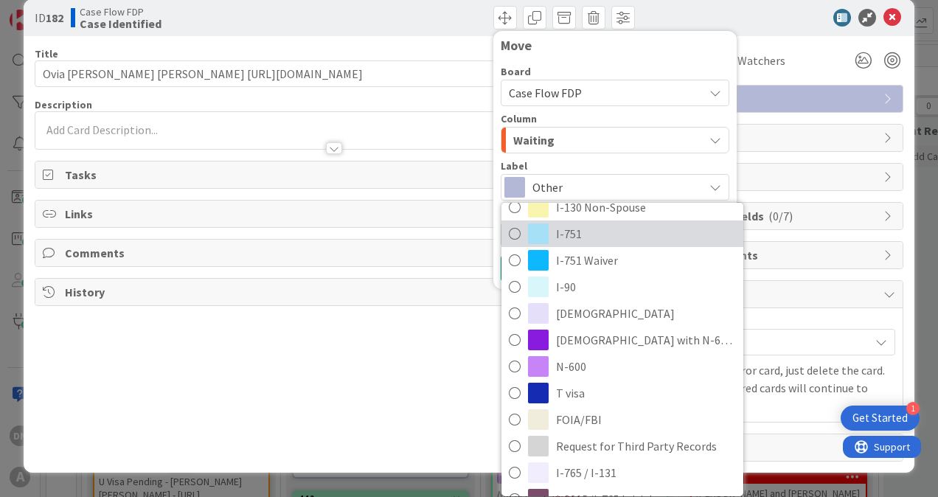
click at [569, 229] on span "I-751" at bounding box center [646, 234] width 180 height 22
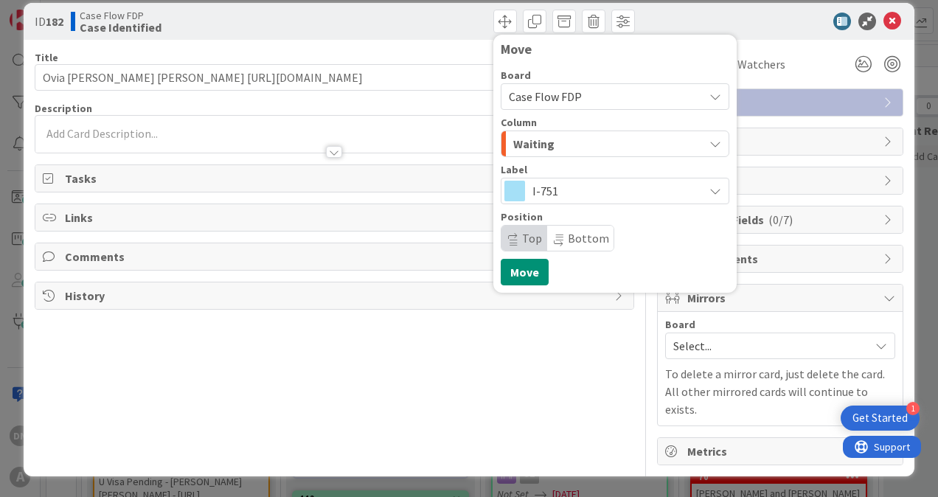
scroll to position [0, 0]
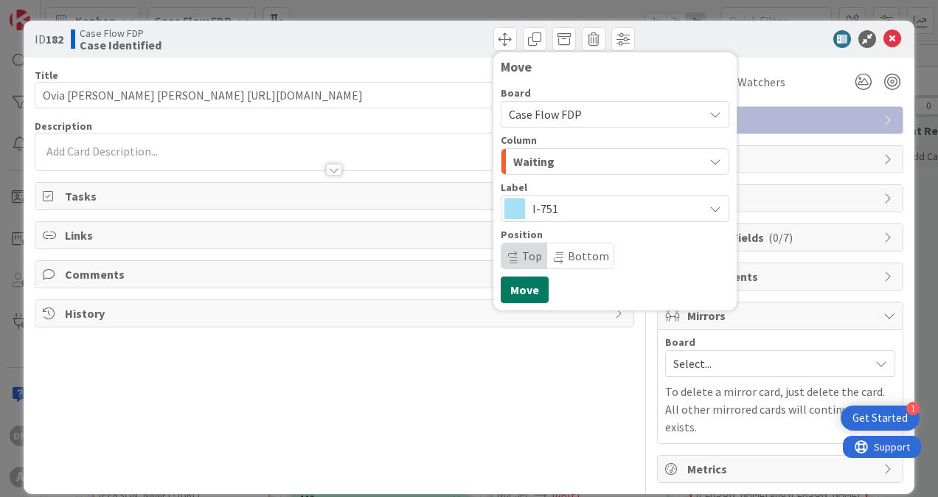
click at [524, 290] on button "Move" at bounding box center [525, 290] width 48 height 27
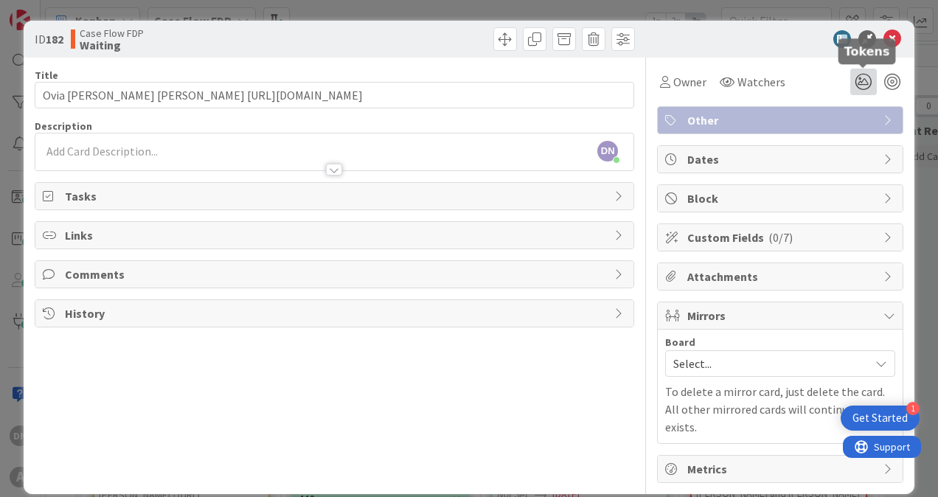
click at [861, 86] on icon at bounding box center [863, 82] width 27 height 27
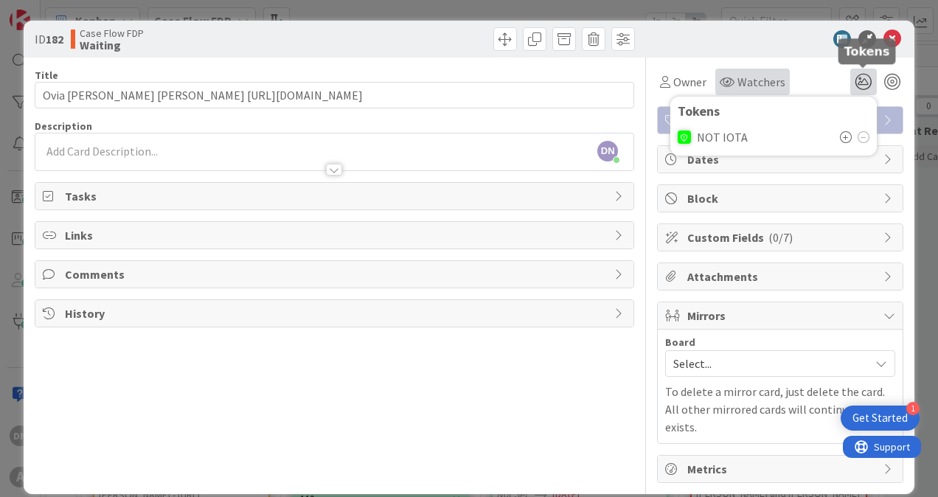
click at [754, 91] on div "Watchers" at bounding box center [752, 82] width 74 height 27
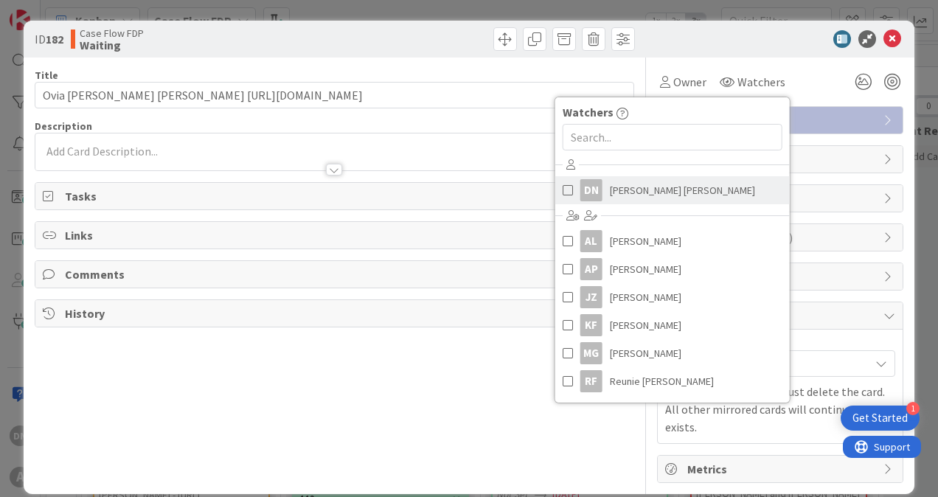
click at [640, 198] on span "Daniela Navarro Remolina" at bounding box center [682, 190] width 145 height 22
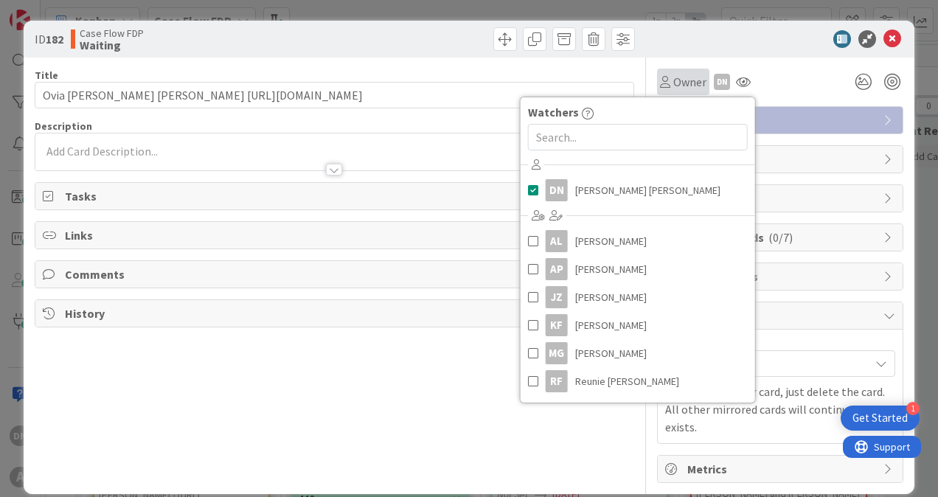
click at [694, 78] on span "Owner" at bounding box center [689, 82] width 33 height 18
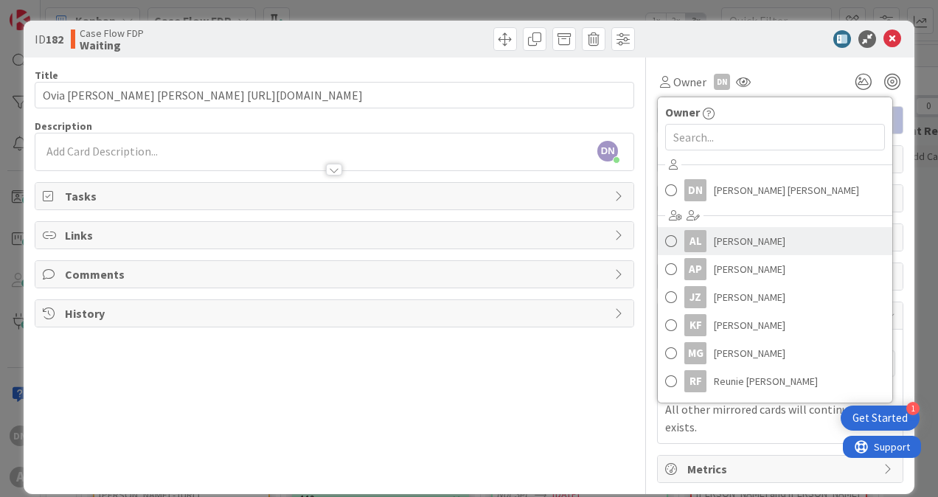
click at [765, 238] on span "Alekssandra Lopez" at bounding box center [750, 241] width 72 height 22
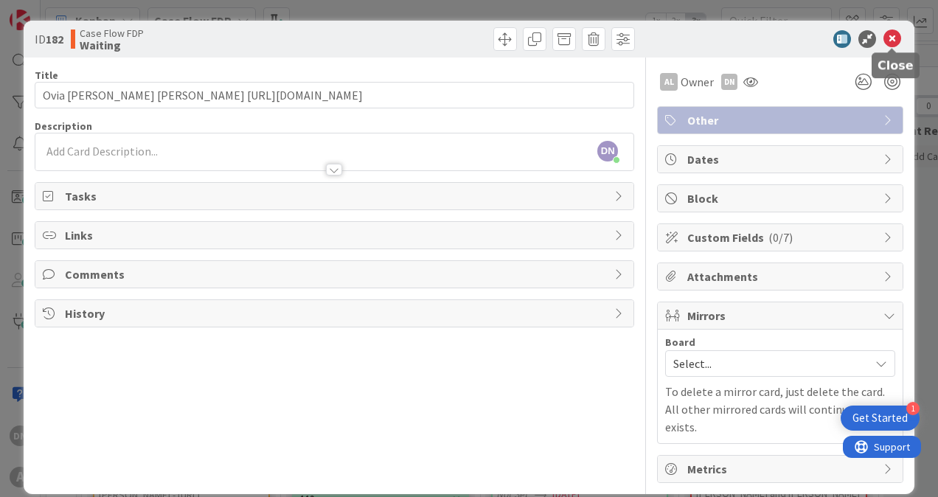
click at [897, 36] on icon at bounding box center [893, 39] width 18 height 18
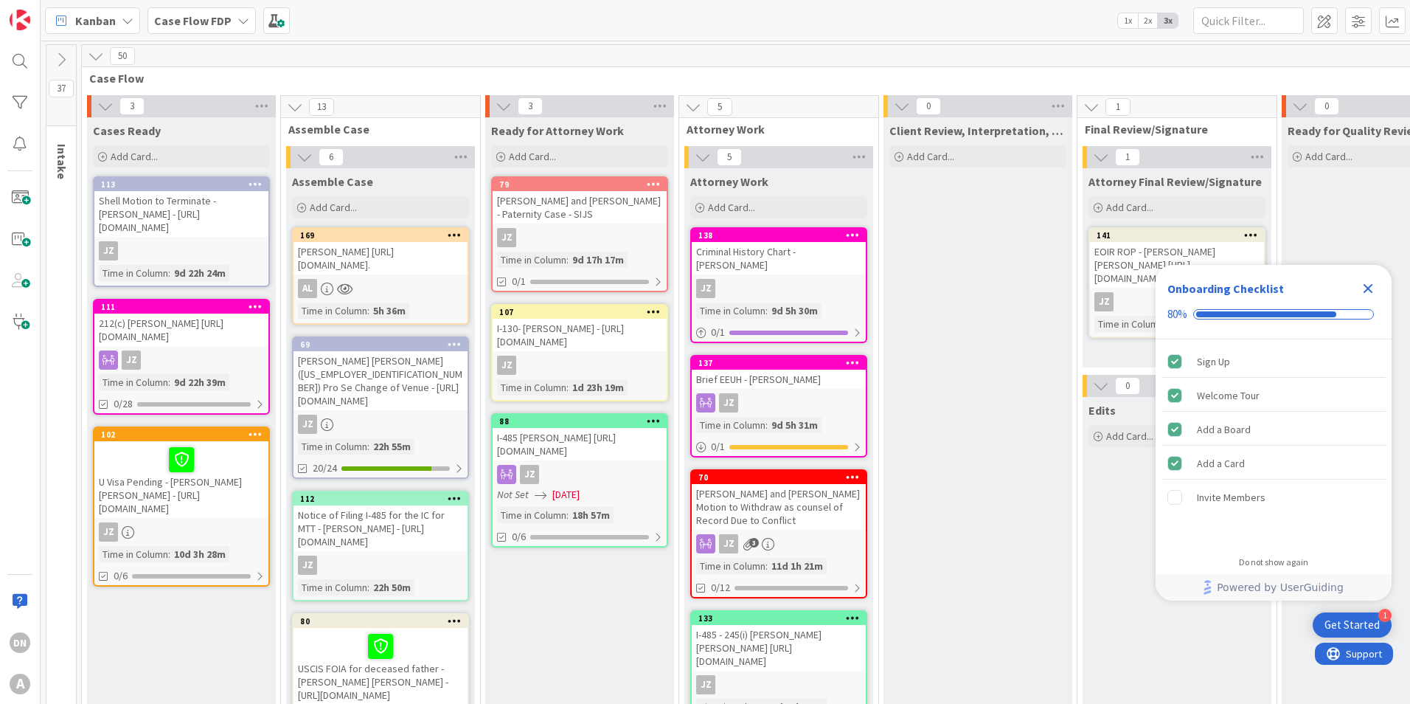
click at [1362, 284] on icon "Close Checklist" at bounding box center [1368, 289] width 18 height 18
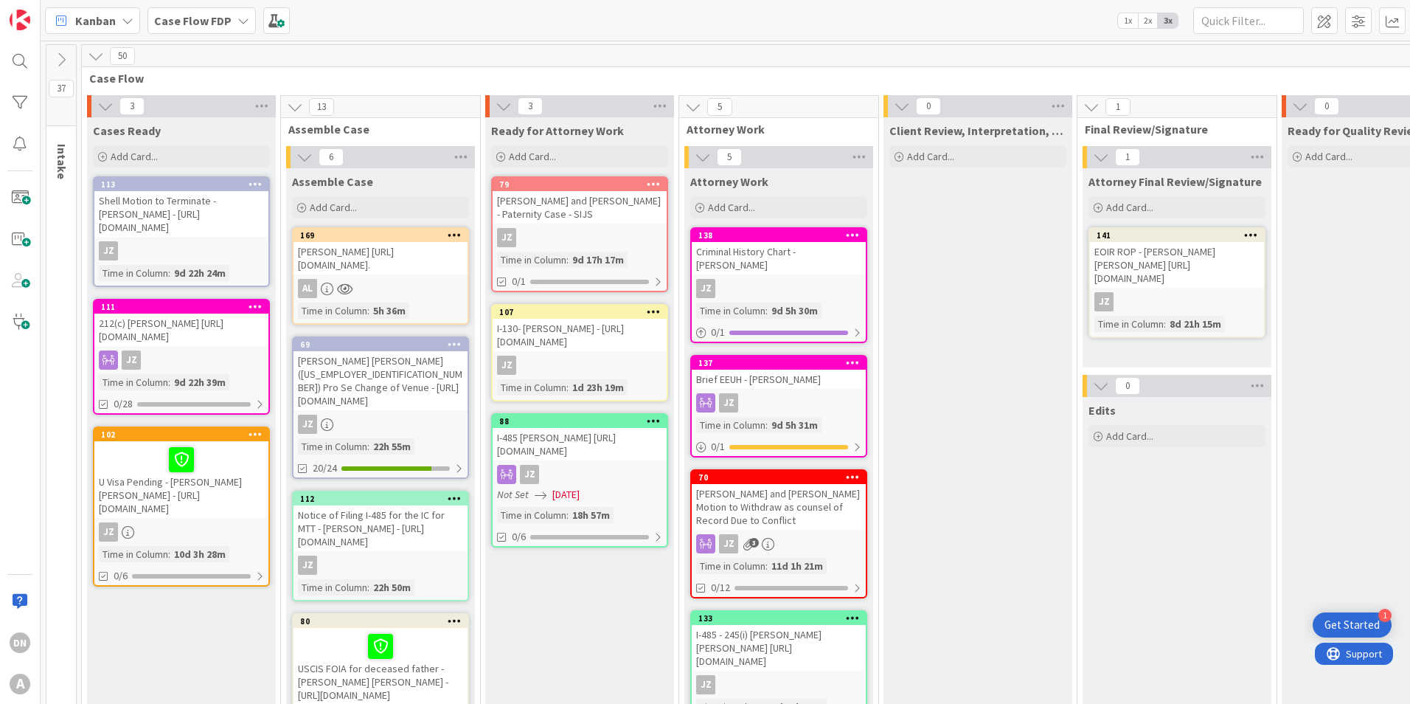
click at [1362, 627] on div "Get Started" at bounding box center [1352, 624] width 55 height 15
